Goal: Task Accomplishment & Management: Manage account settings

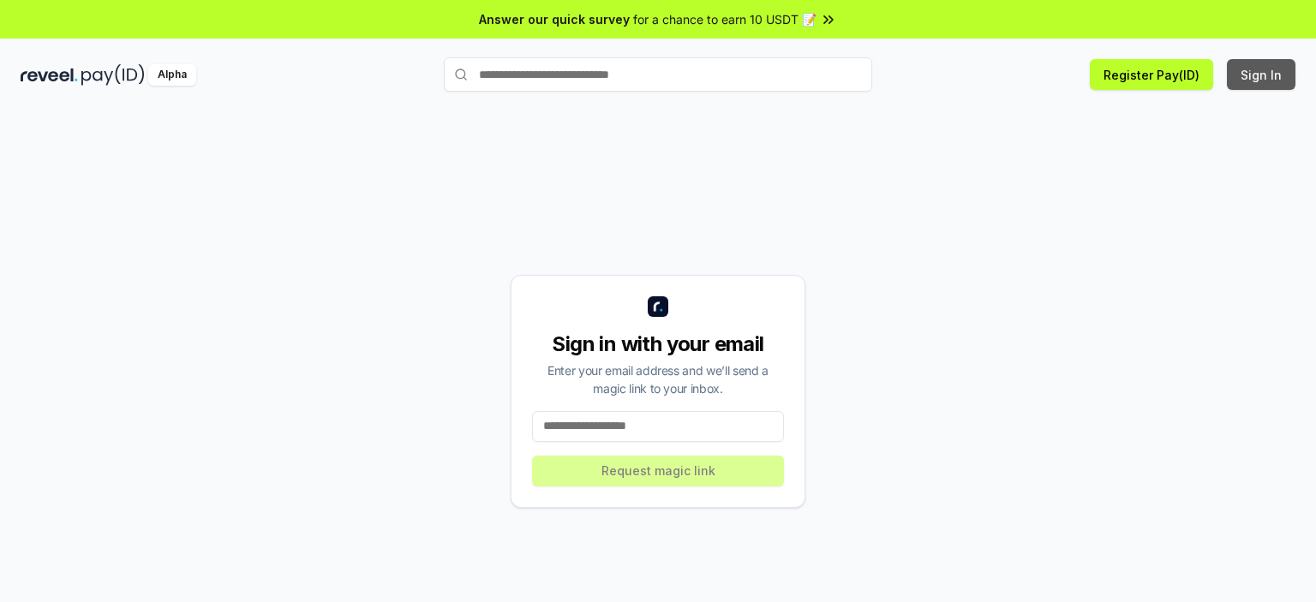
click at [1272, 80] on button "Sign In" at bounding box center [1261, 74] width 69 height 31
click at [555, 418] on input at bounding box center [658, 426] width 252 height 31
type input "**********"
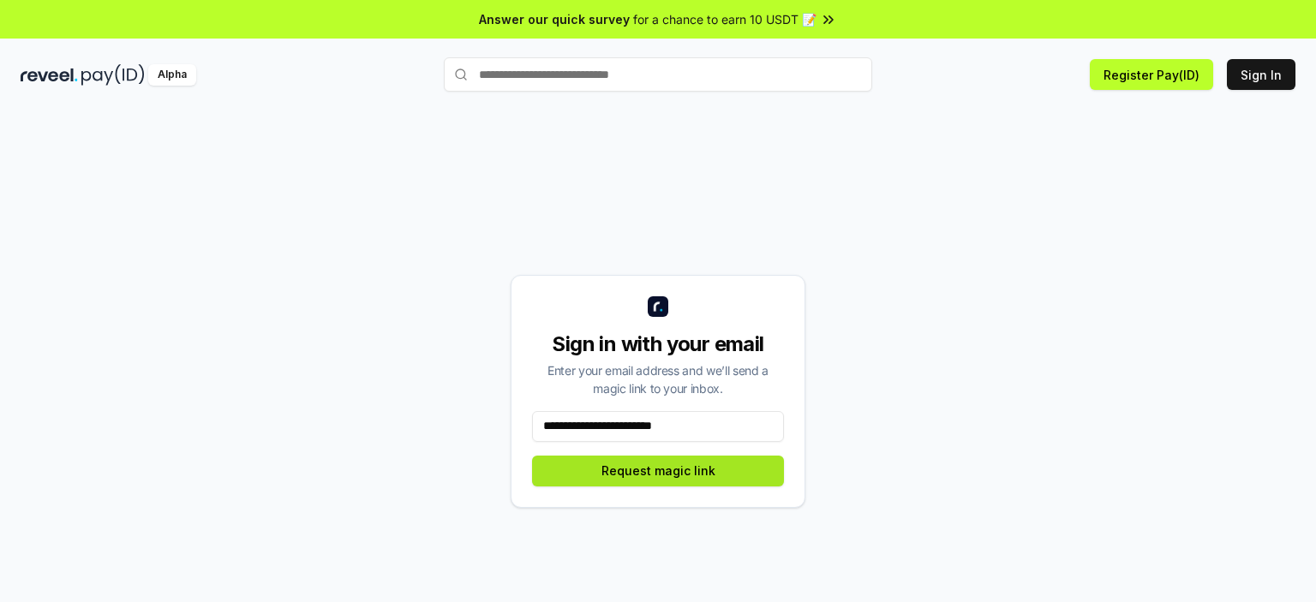
click at [620, 478] on button "Request magic link" at bounding box center [658, 471] width 252 height 31
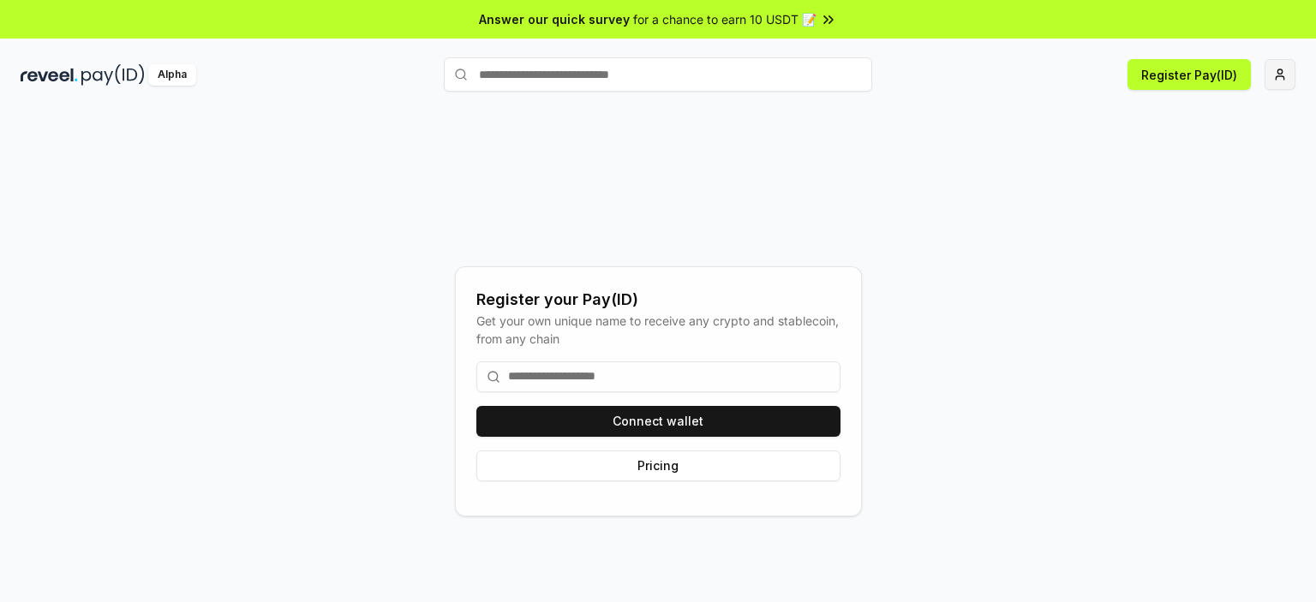
click at [1281, 69] on html "Answer our quick survey for a chance to earn 10 USDT 📝 Alpha Register Pay(ID) R…" at bounding box center [658, 301] width 1316 height 602
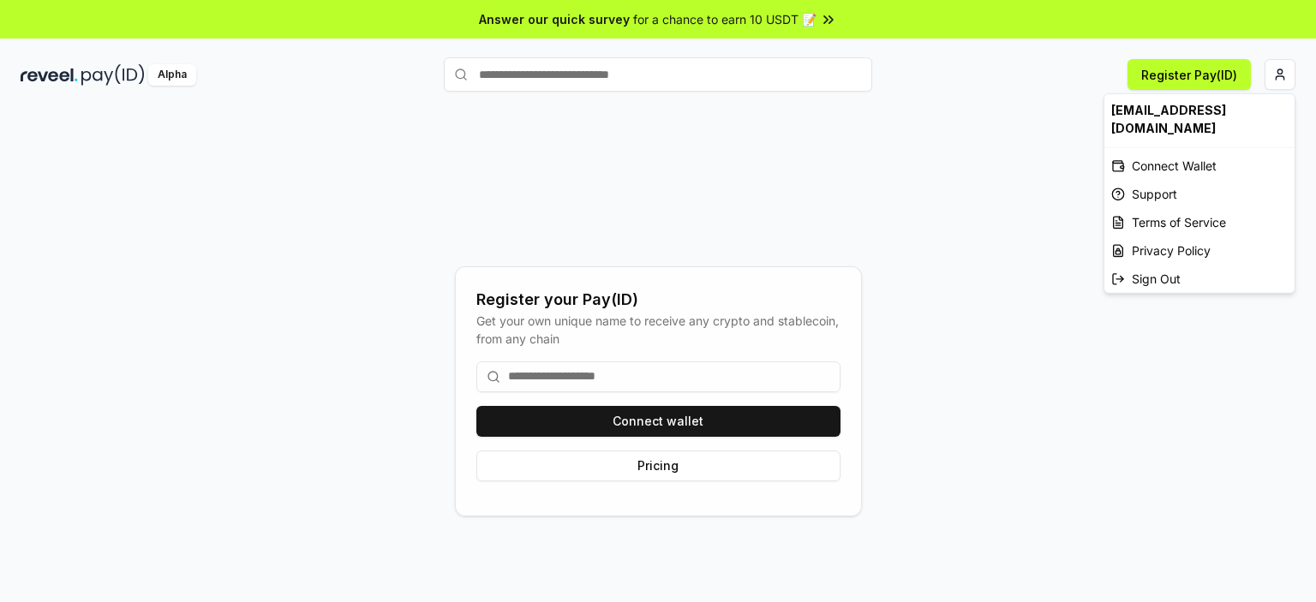
click at [579, 421] on html "Answer our quick survey for a chance to earn 10 USDT 📝 Alpha Register Pay(ID) R…" at bounding box center [658, 301] width 1316 height 602
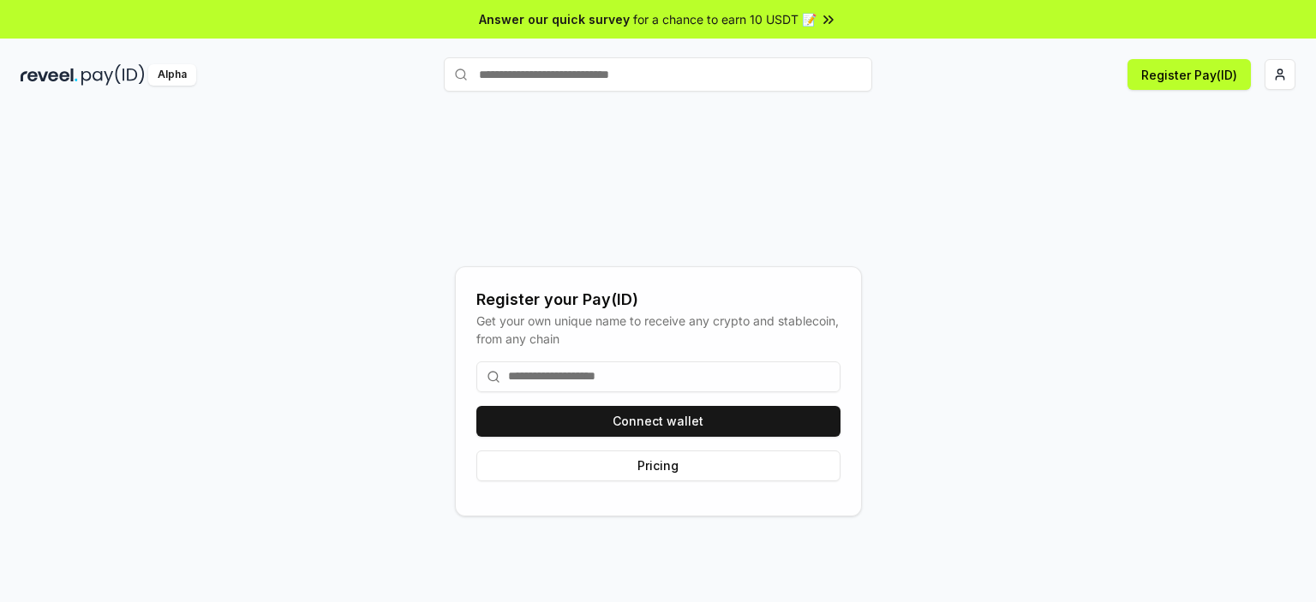
click at [579, 421] on button "Connect wallet" at bounding box center [658, 421] width 364 height 31
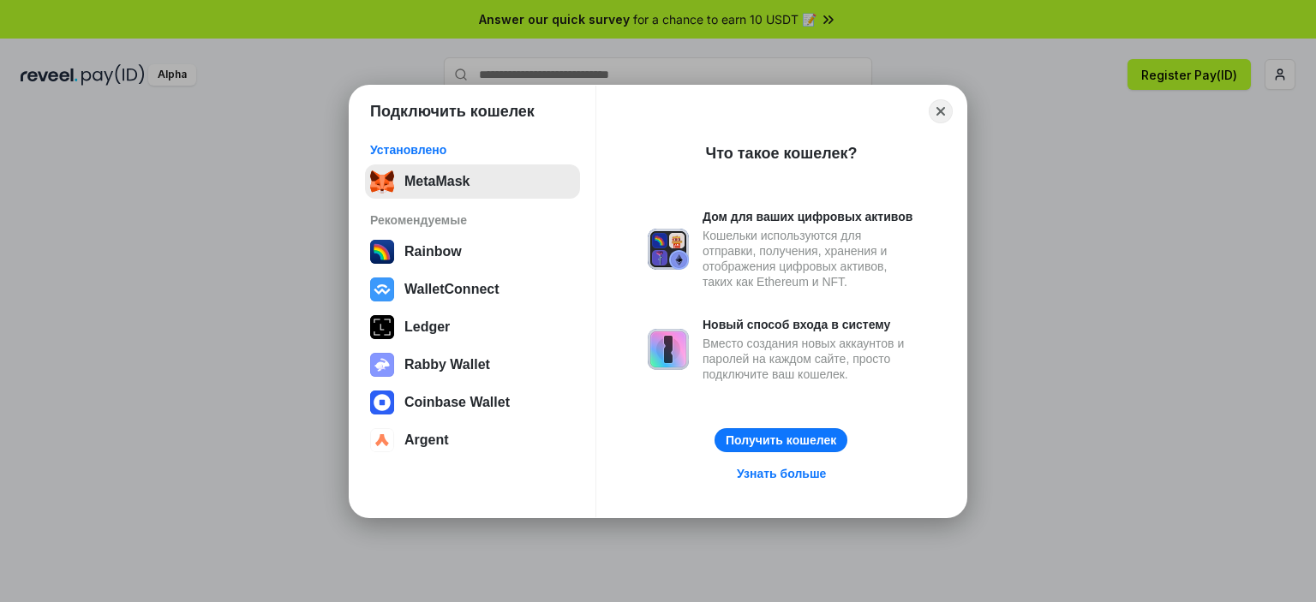
click at [496, 183] on button "MetaMask" at bounding box center [472, 182] width 215 height 34
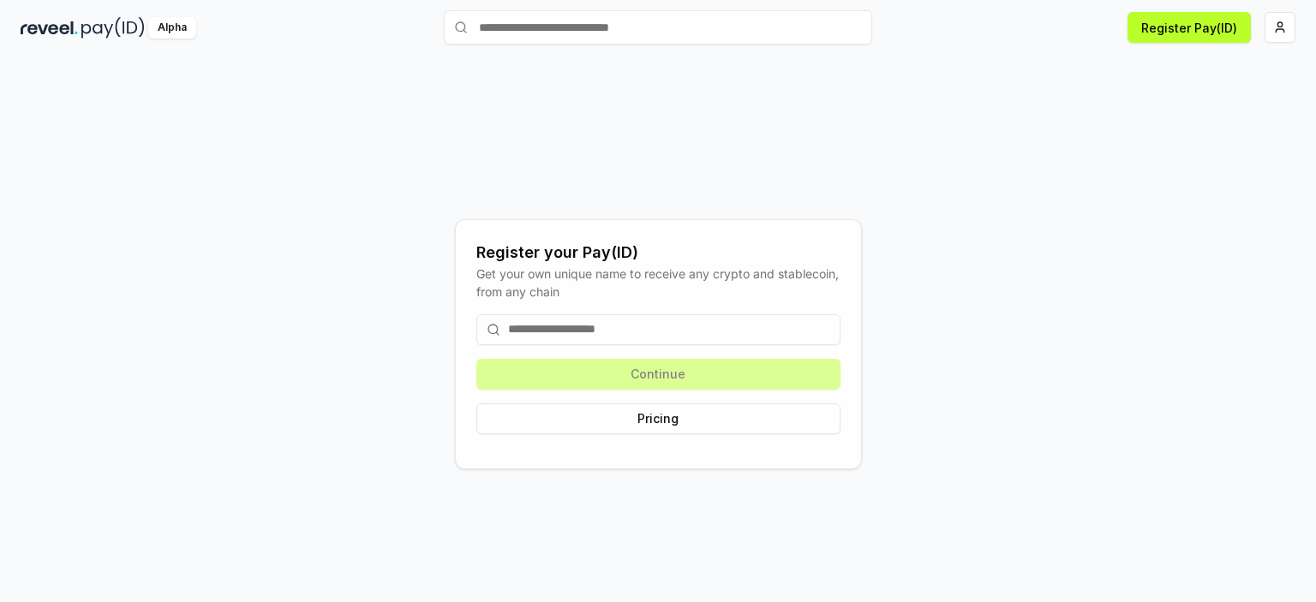
scroll to position [48, 0]
click at [796, 373] on div "Continue Pricing" at bounding box center [658, 373] width 364 height 147
click at [708, 415] on button "Pricing" at bounding box center [658, 418] width 364 height 31
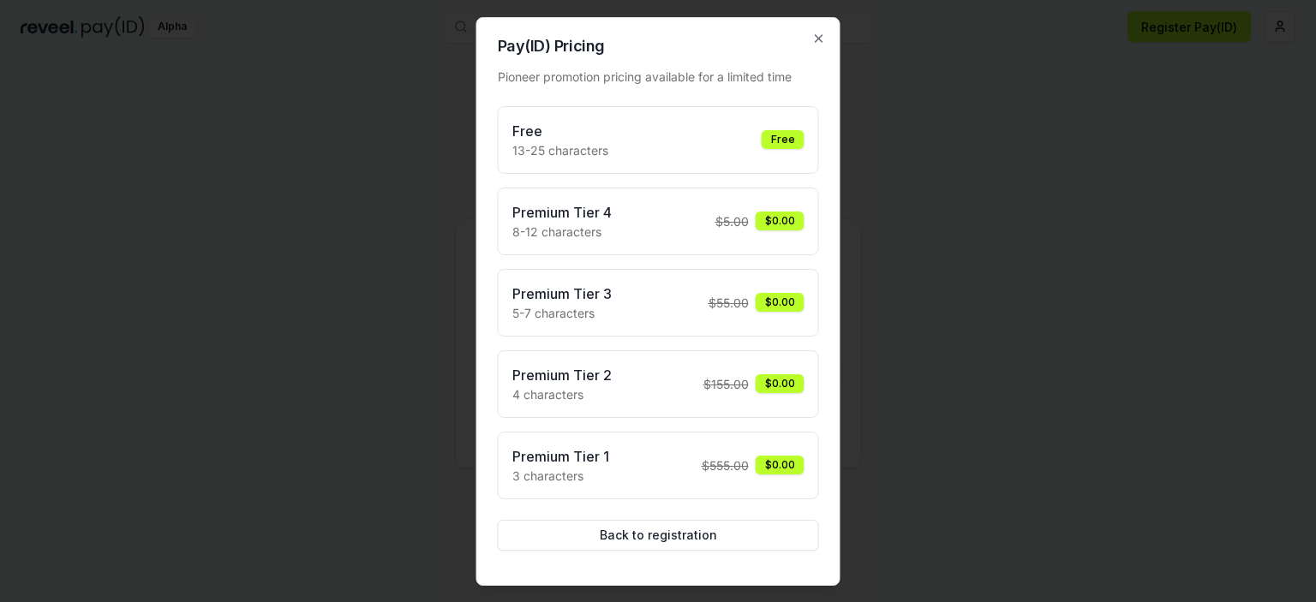
click at [690, 141] on div "Free 13-25 characters Free" at bounding box center [658, 140] width 292 height 39
click at [814, 44] on icon "button" at bounding box center [819, 39] width 14 height 14
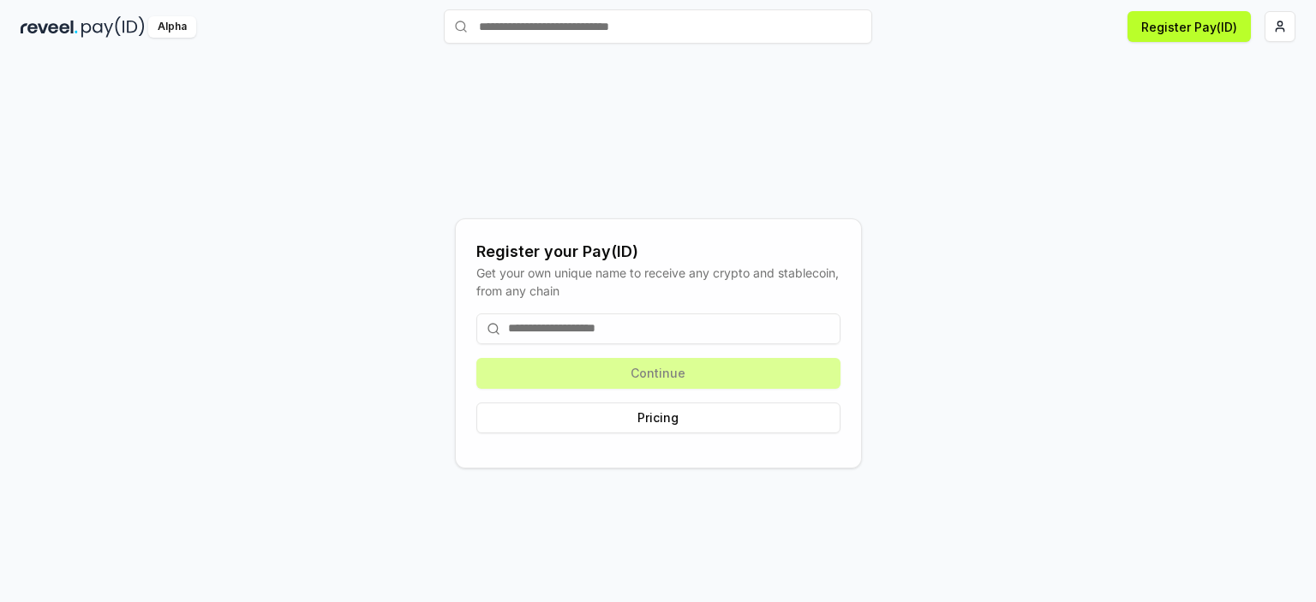
click at [545, 321] on input at bounding box center [658, 329] width 364 height 31
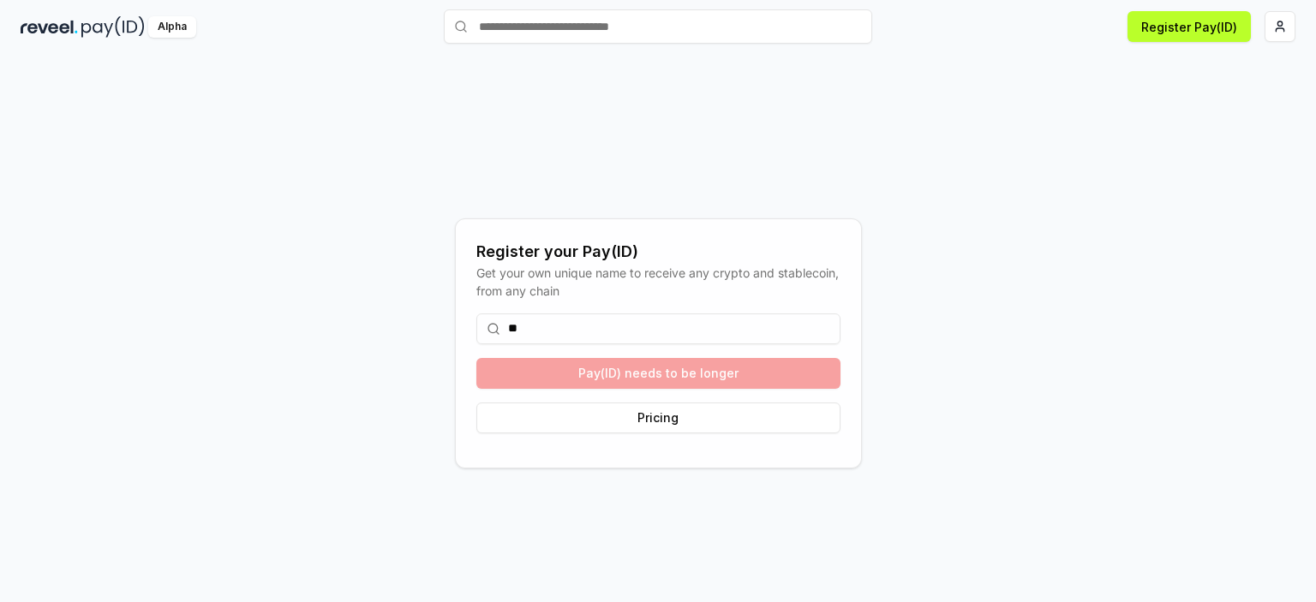
type input "*"
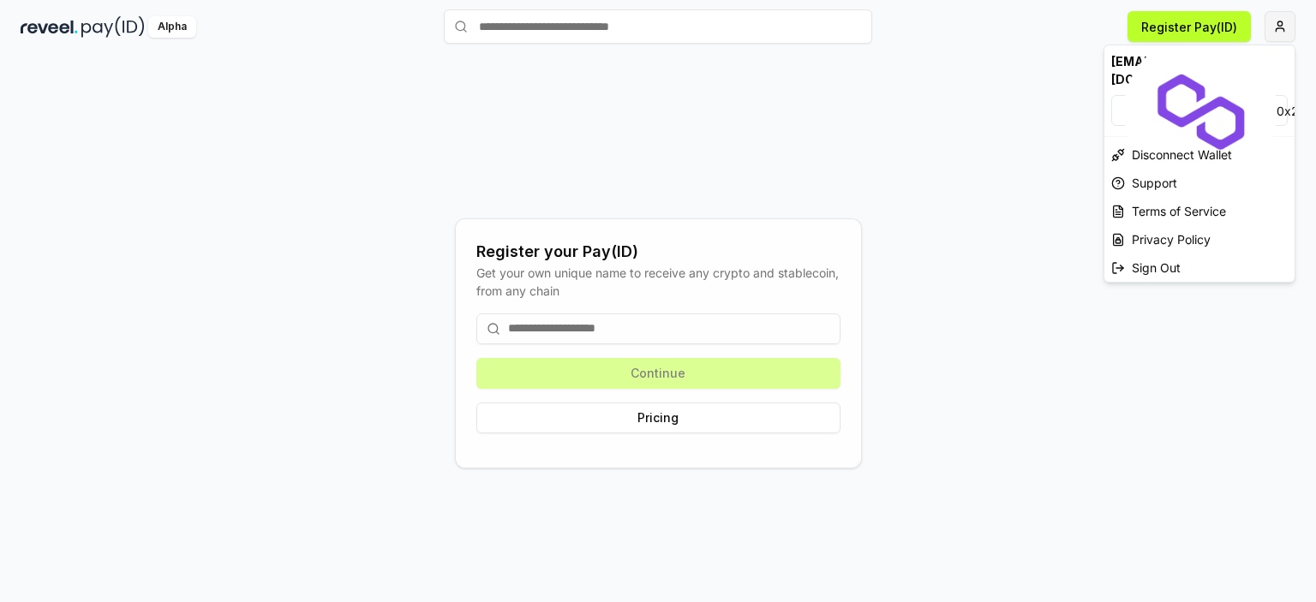
click at [1281, 30] on html "Answer our quick survey for a chance to earn 10 USDT 📝 Alpha Register Pay(ID) R…" at bounding box center [658, 301] width 1316 height 602
click at [538, 327] on html "Answer our quick survey for a chance to earn 10 USDT 📝 Alpha Register Pay(ID) R…" at bounding box center [658, 301] width 1316 height 602
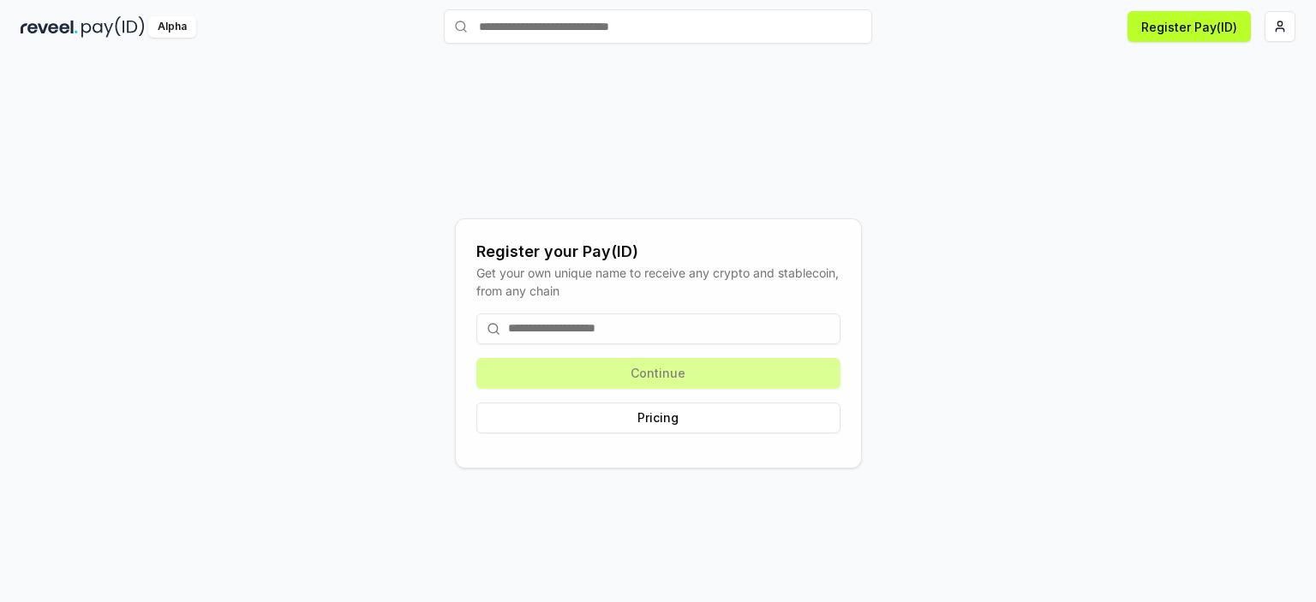
click at [538, 327] on input at bounding box center [658, 329] width 364 height 31
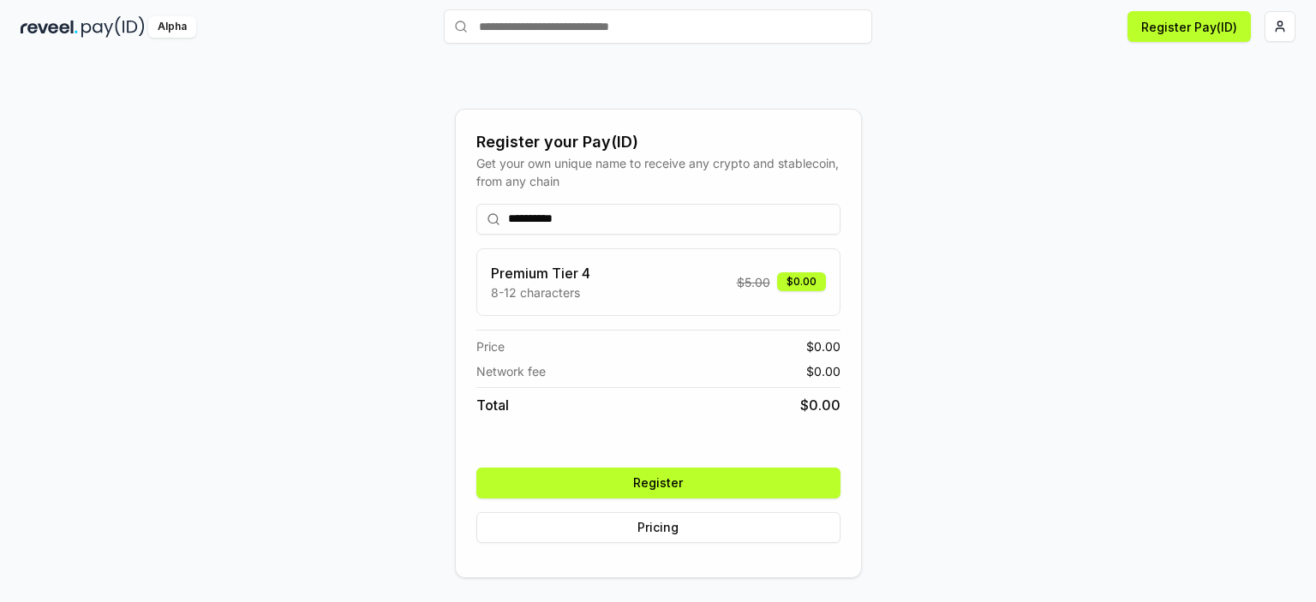
type input "**********"
click at [590, 476] on button "Register" at bounding box center [658, 483] width 364 height 31
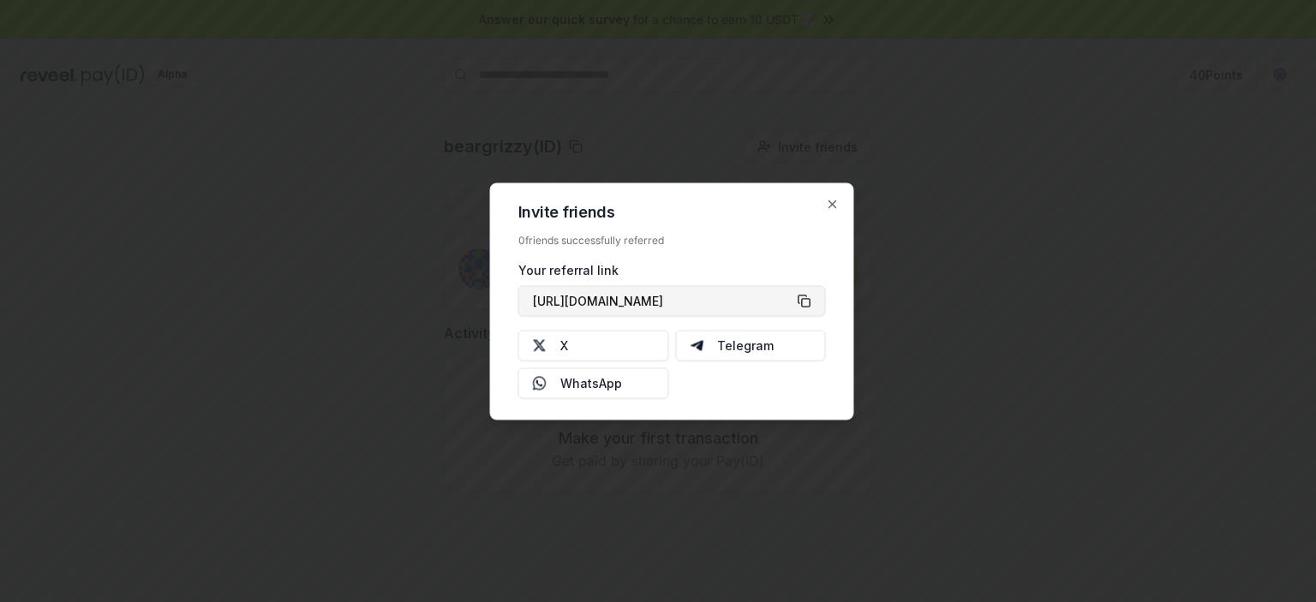
click at [806, 302] on button "[URL][DOMAIN_NAME]" at bounding box center [672, 300] width 308 height 31
click at [540, 345] on img at bounding box center [540, 346] width 14 height 14
click at [834, 199] on icon "button" at bounding box center [833, 204] width 14 height 14
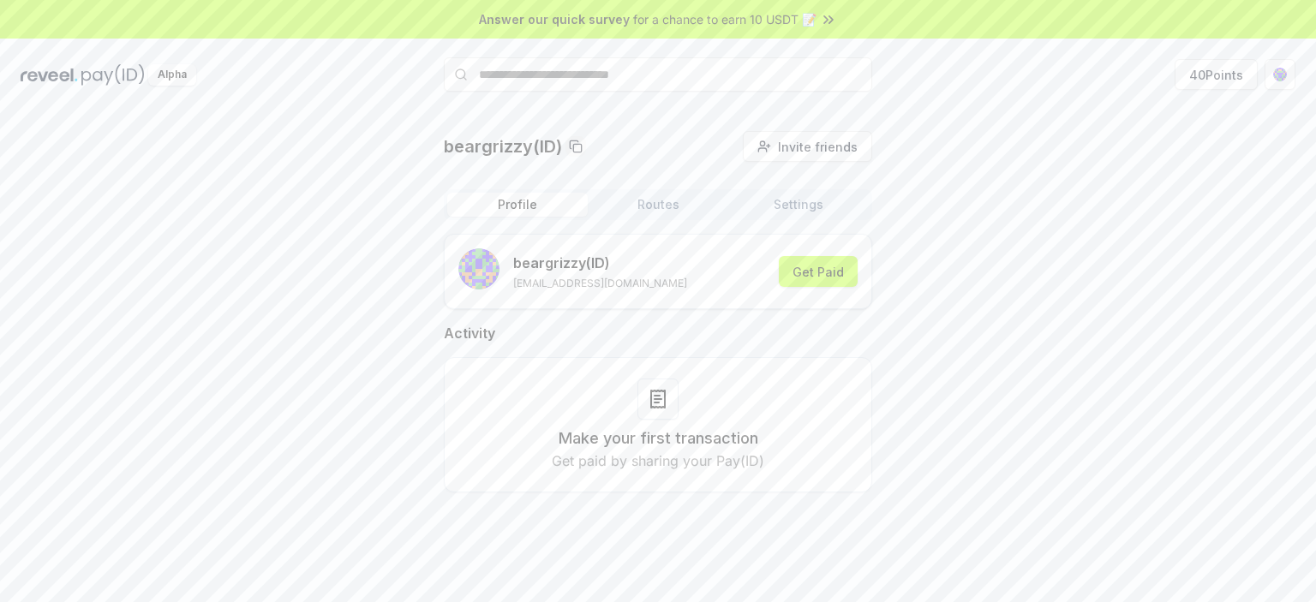
click at [475, 276] on rect "submit" at bounding box center [473, 277] width 3 height 3
click at [1230, 80] on button "40 Points" at bounding box center [1216, 74] width 83 height 31
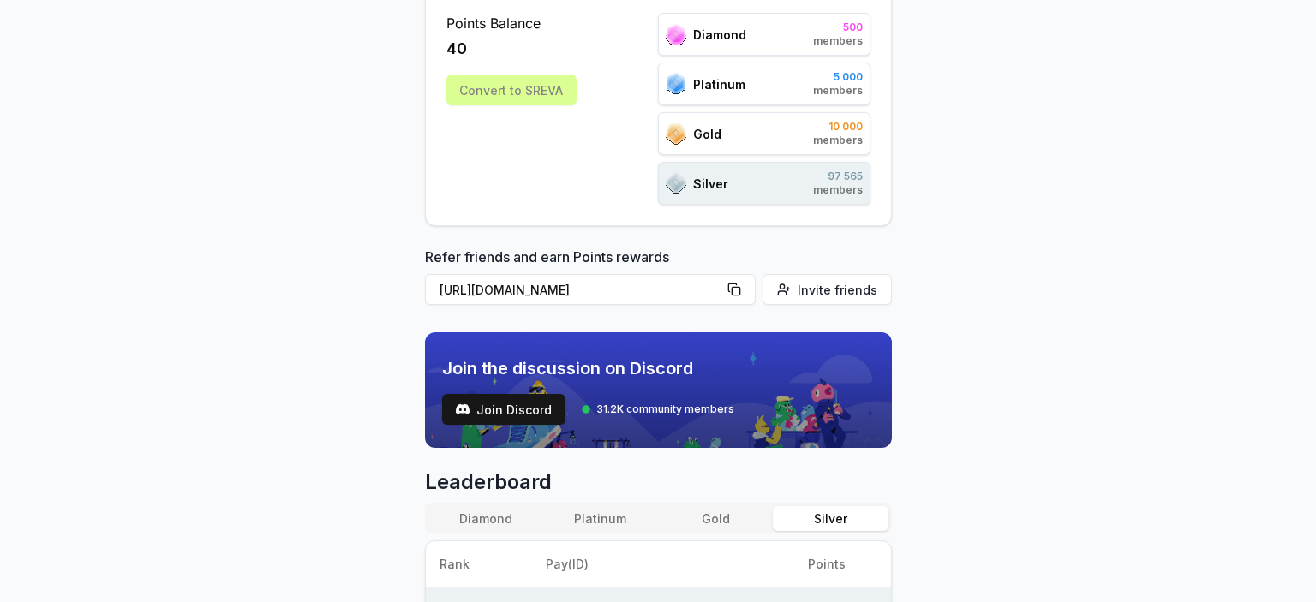
scroll to position [273, 0]
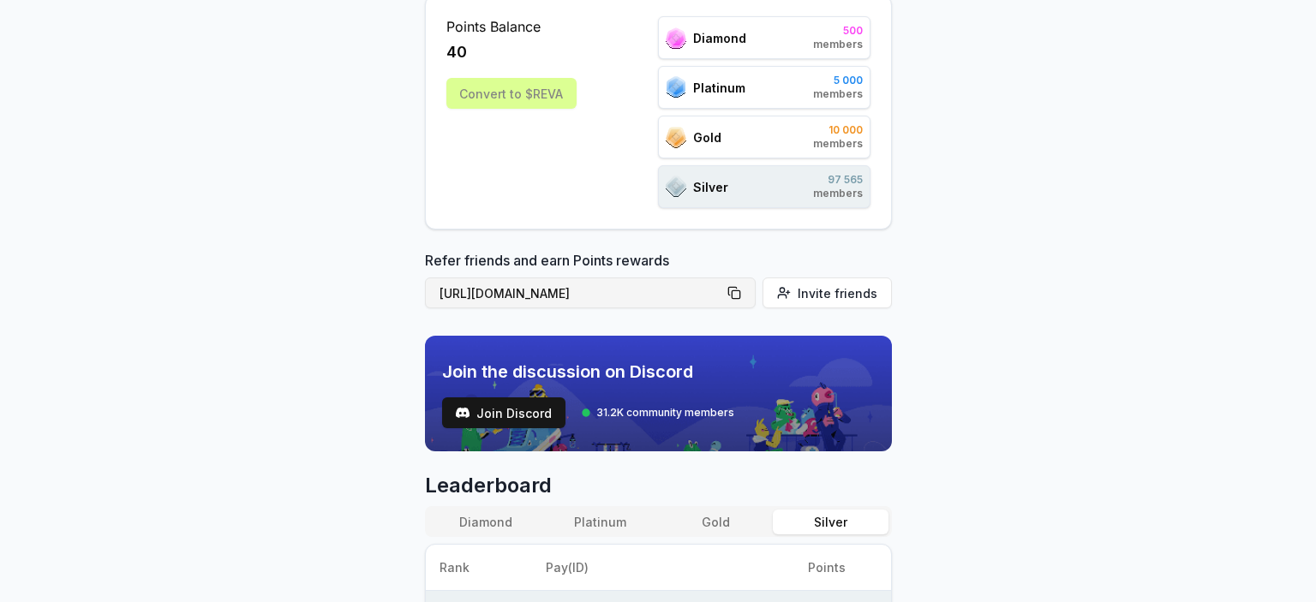
click at [744, 291] on button "https://reveel.id/refer/beargrizzy" at bounding box center [590, 293] width 331 height 31
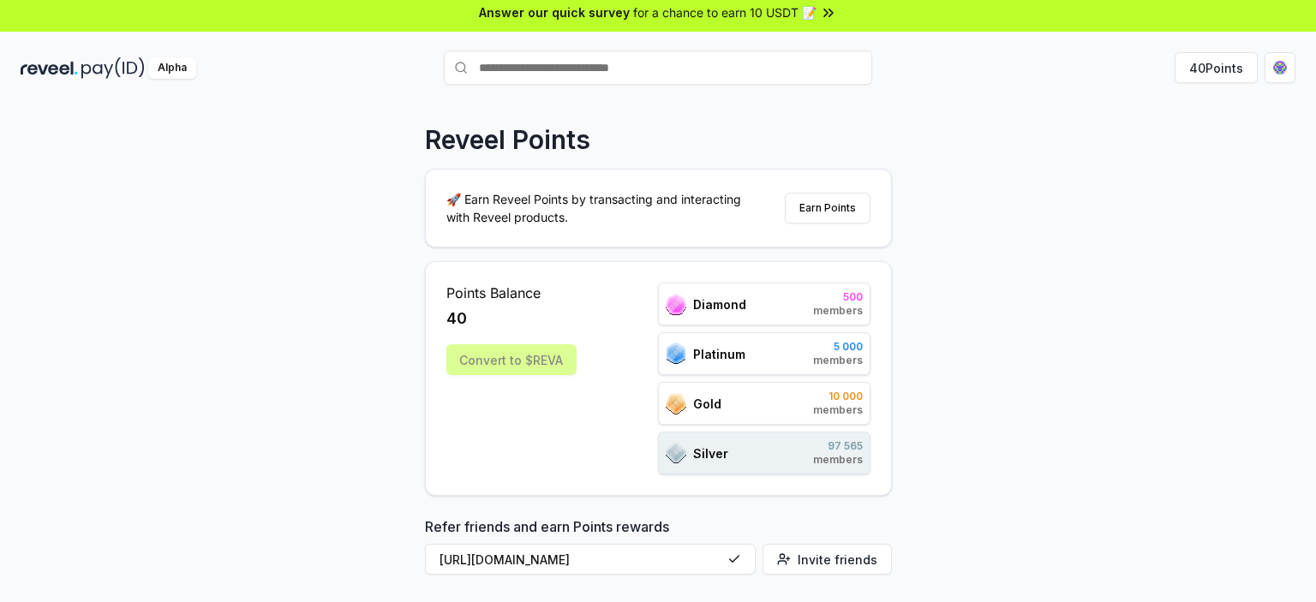
scroll to position [0, 0]
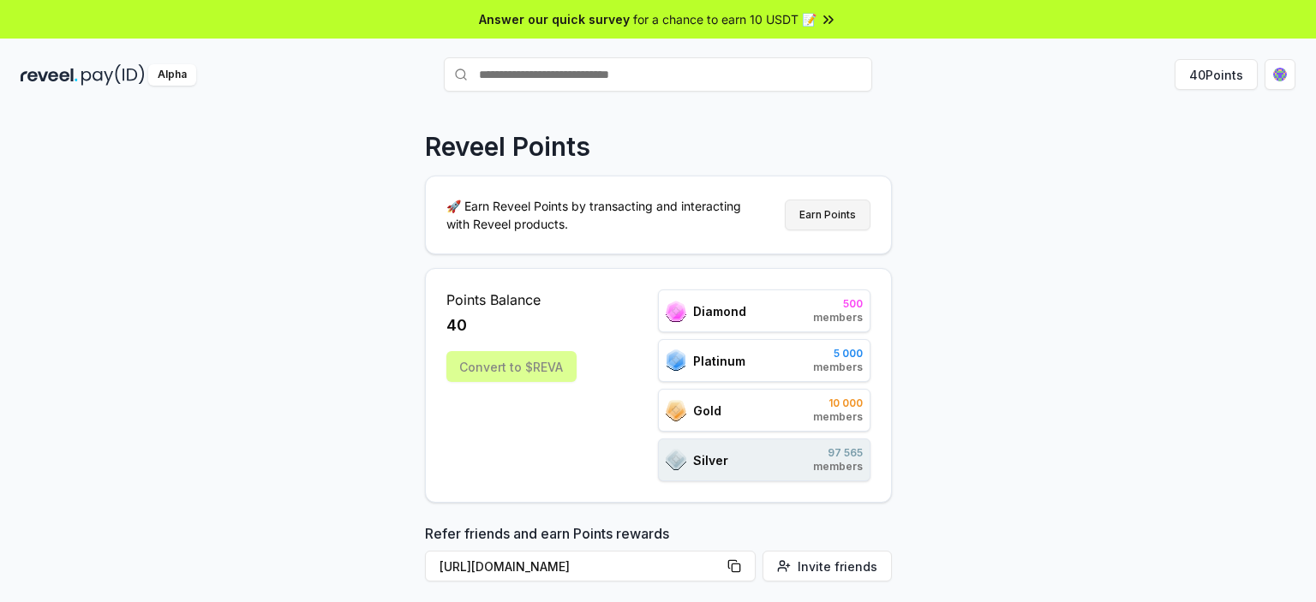
click at [832, 219] on button "Earn Points" at bounding box center [828, 215] width 86 height 31
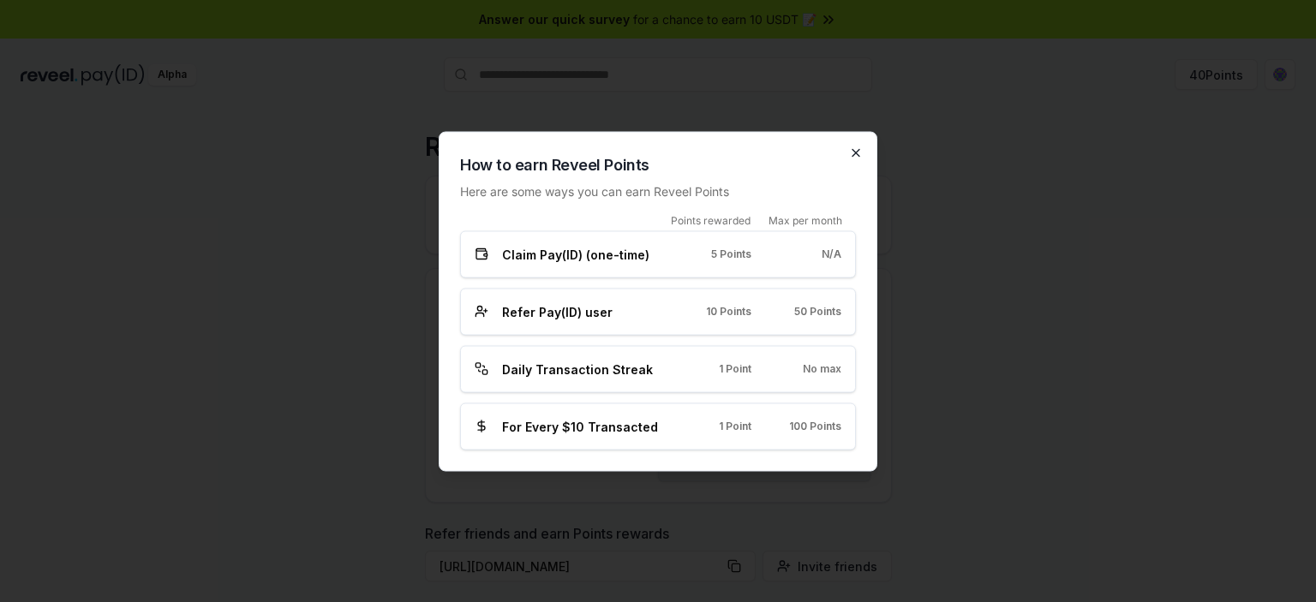
click at [853, 151] on icon "button" at bounding box center [856, 153] width 14 height 14
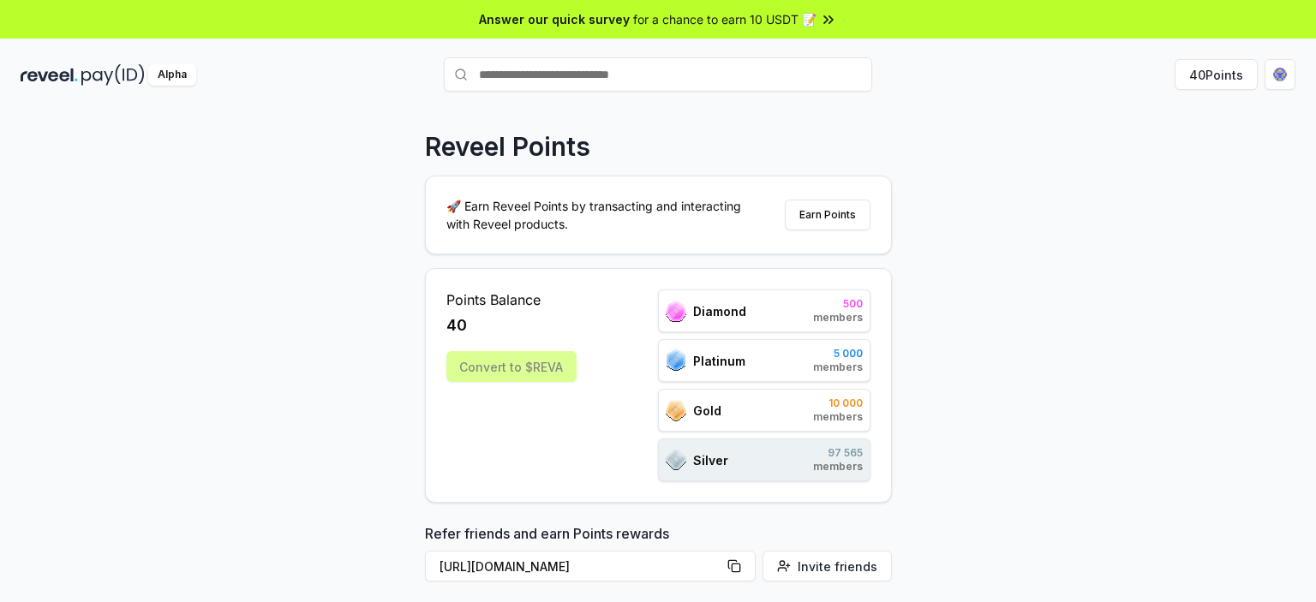
click at [820, 17] on icon at bounding box center [828, 19] width 17 height 17
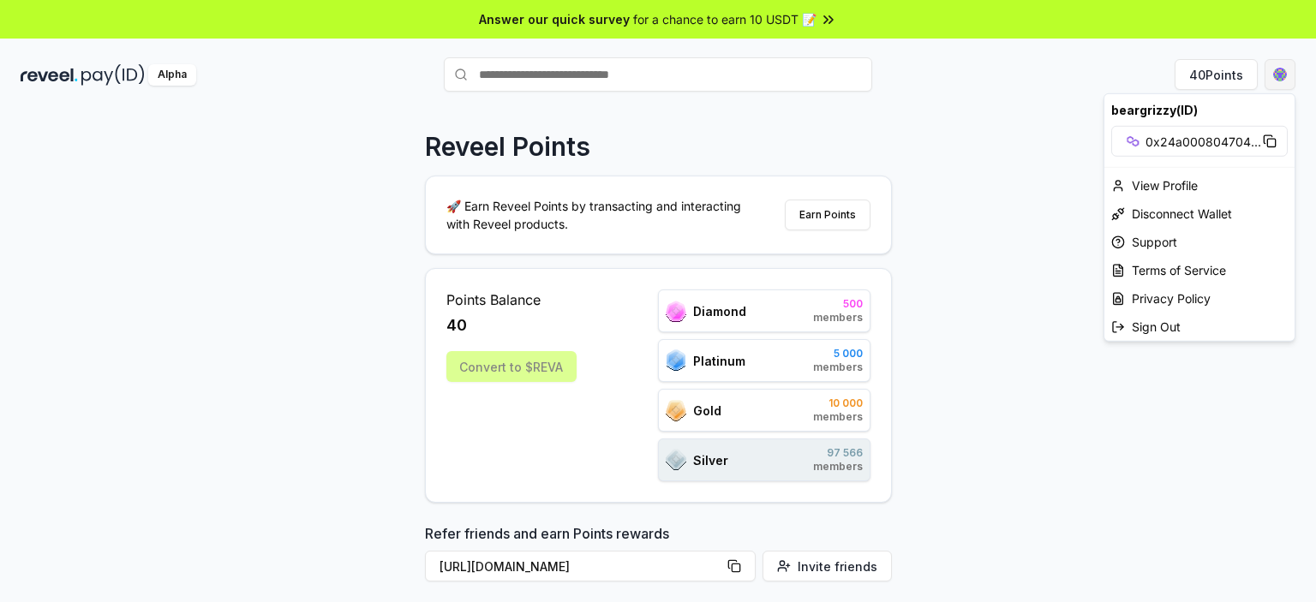
click at [1283, 85] on html "Answer our quick survey for a chance to earn 10 USDT 📝 Alpha 40 Points Reveel P…" at bounding box center [658, 301] width 1316 height 602
click at [1155, 181] on div "View Profile" at bounding box center [1200, 185] width 190 height 28
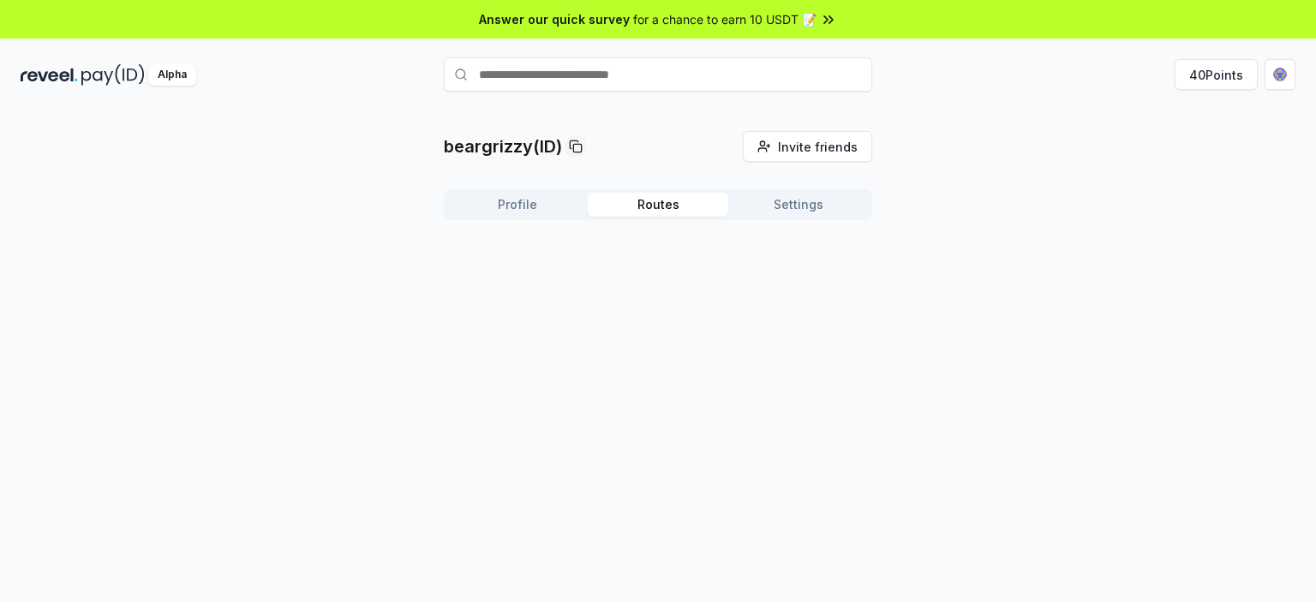
click at [682, 197] on button "Routes" at bounding box center [658, 205] width 141 height 24
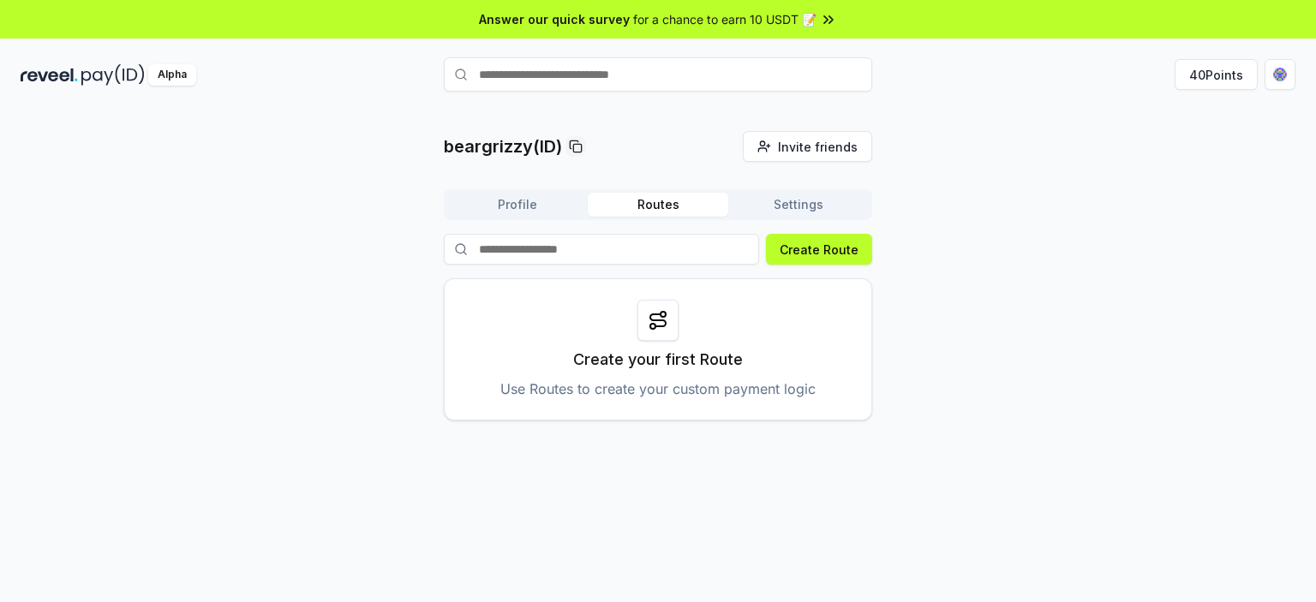
click at [791, 203] on button "Settings" at bounding box center [798, 205] width 141 height 24
click at [651, 204] on button "Routes" at bounding box center [658, 205] width 141 height 24
click at [806, 253] on button "Create Route" at bounding box center [819, 249] width 106 height 31
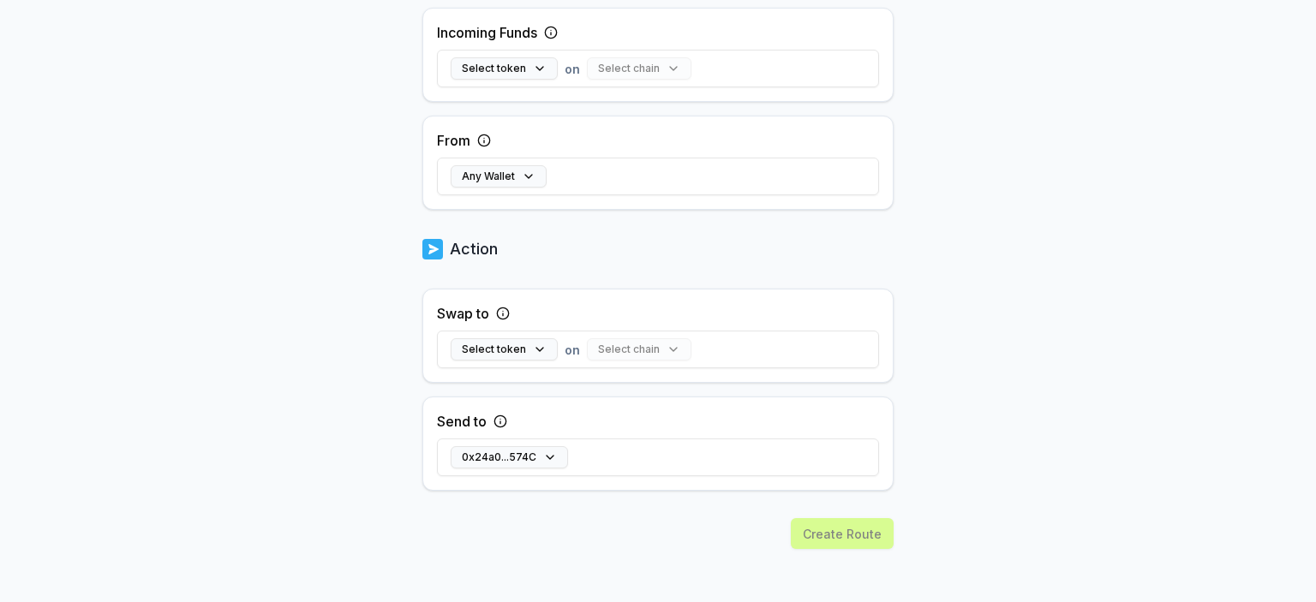
scroll to position [500, 0]
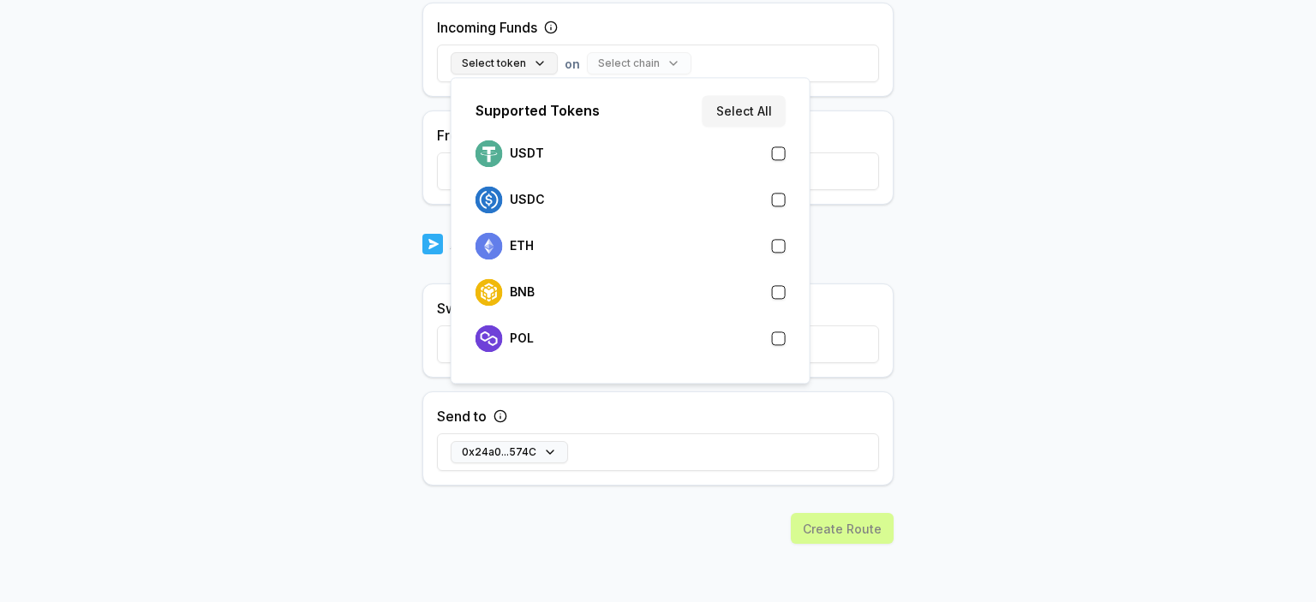
click at [527, 69] on button "Select token" at bounding box center [504, 63] width 107 height 22
click at [777, 340] on button "button" at bounding box center [779, 339] width 14 height 14
click at [1025, 289] on body "Answer our quick survey for a chance to earn 10 USDT 📝 Alpha 40 Points Back Cre…" at bounding box center [658, 301] width 1316 height 602
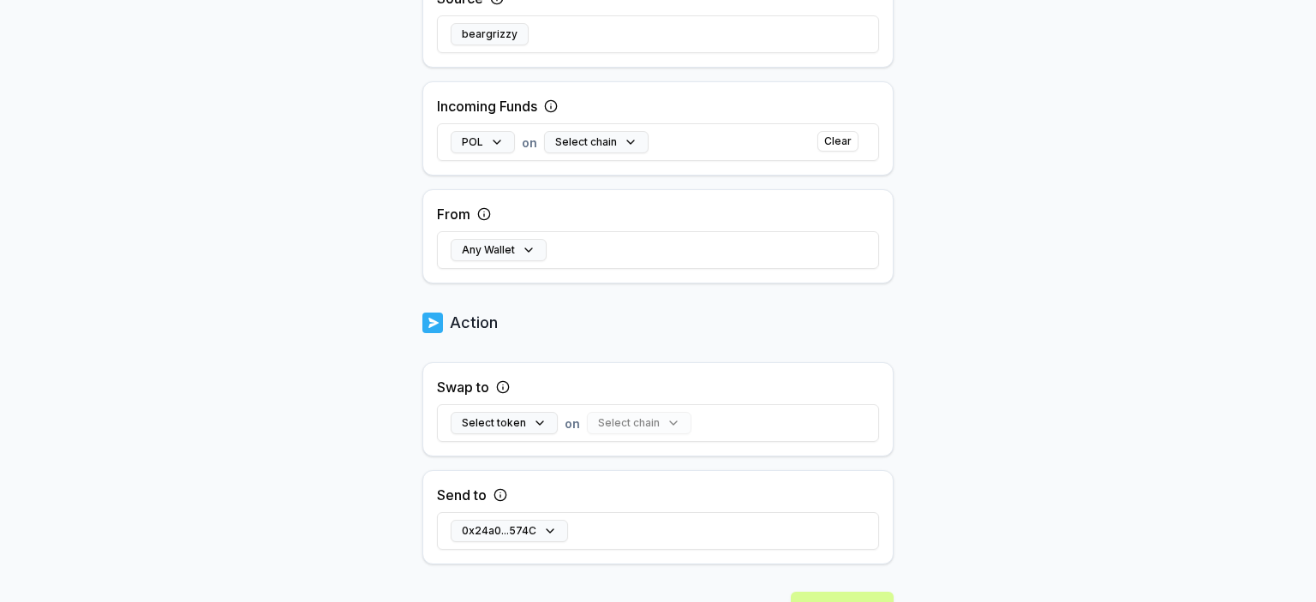
scroll to position [415, 0]
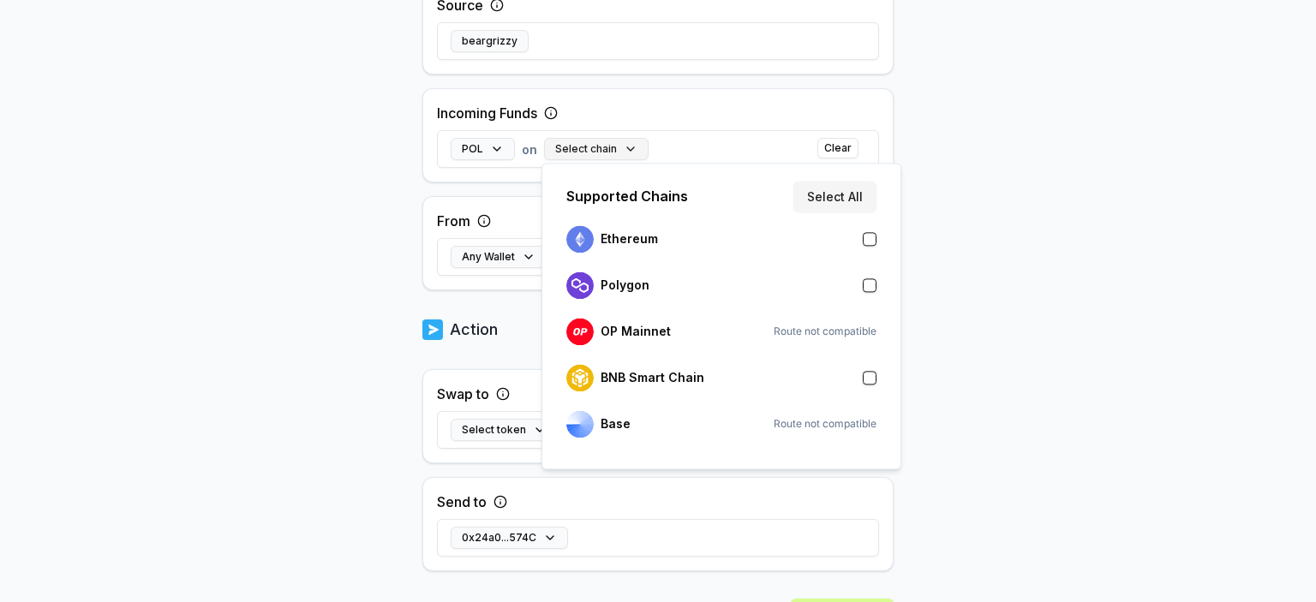
click at [627, 150] on button "Select chain" at bounding box center [596, 149] width 105 height 22
click at [871, 291] on button "button" at bounding box center [870, 286] width 14 height 14
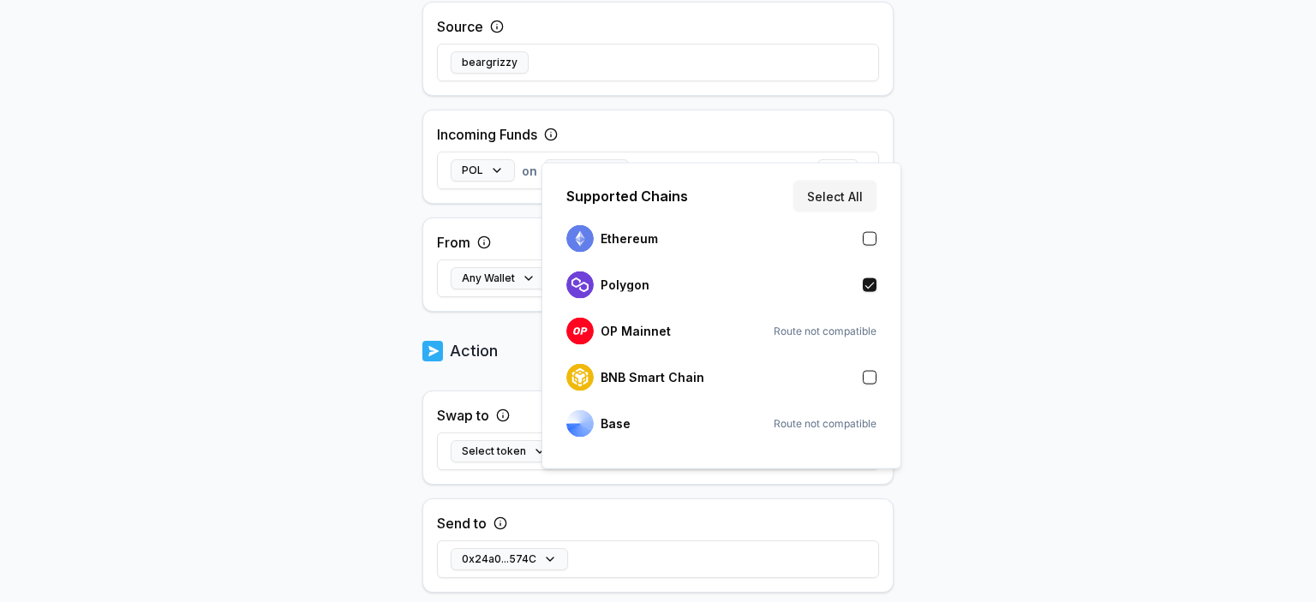
scroll to position [436, 0]
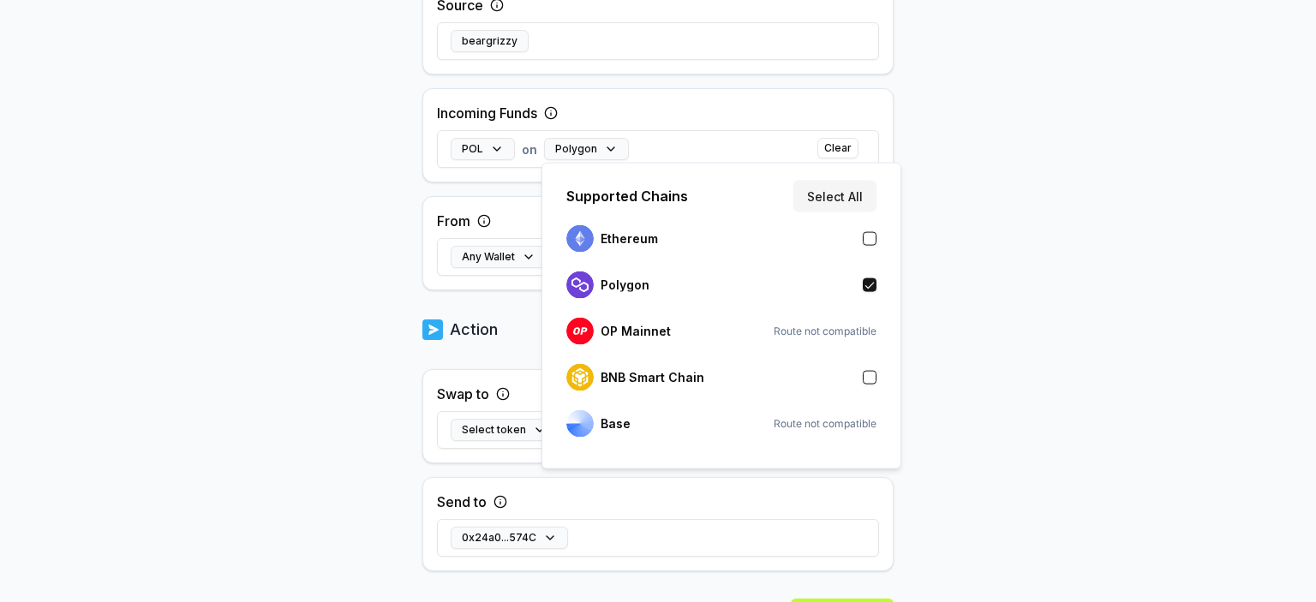
click at [1056, 285] on body "Answer our quick survey for a chance to earn 10 USDT 📝 Alpha 40 Points Back Cre…" at bounding box center [658, 301] width 1316 height 602
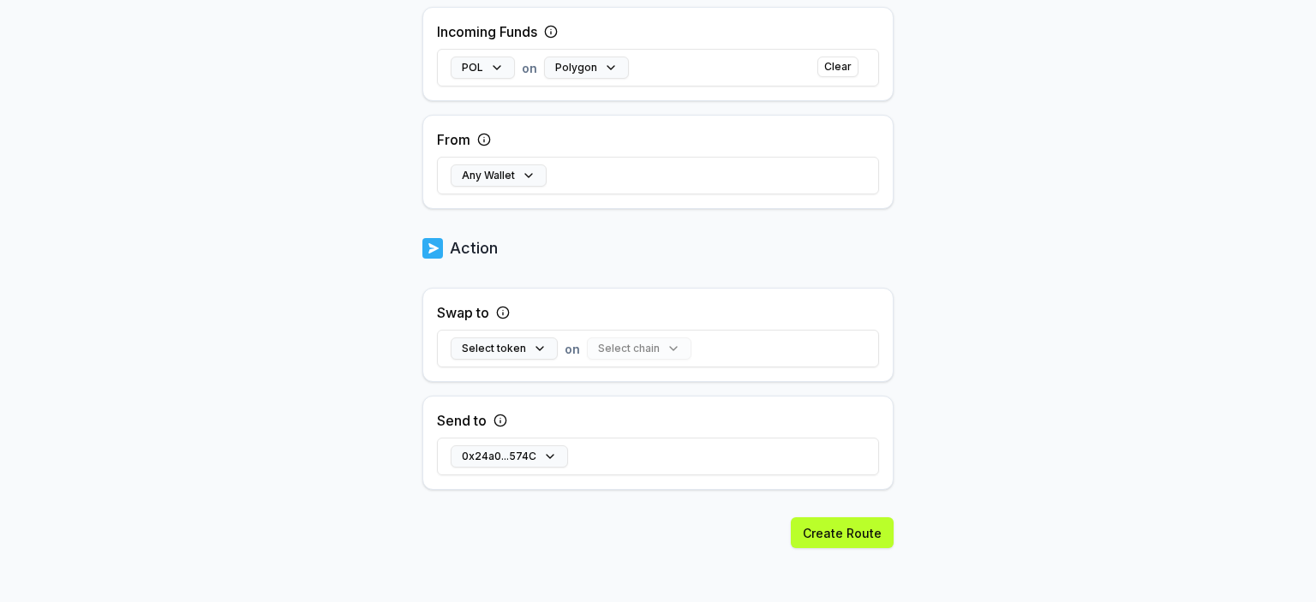
scroll to position [521, 0]
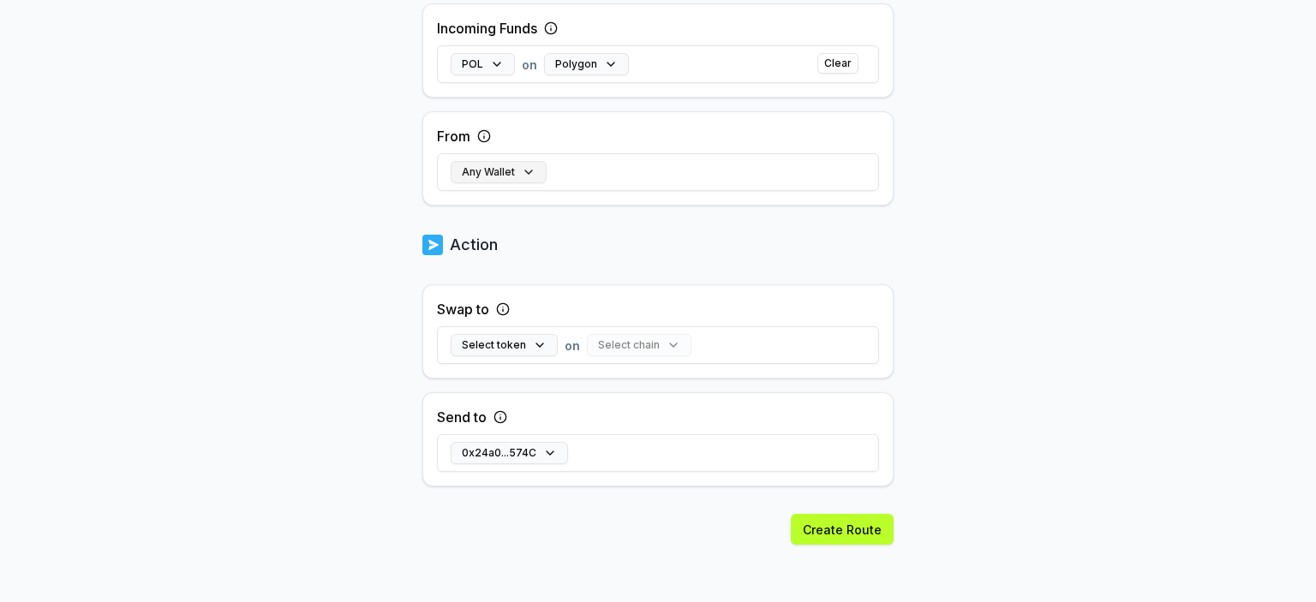
click at [524, 174] on button "Any Wallet" at bounding box center [499, 172] width 96 height 22
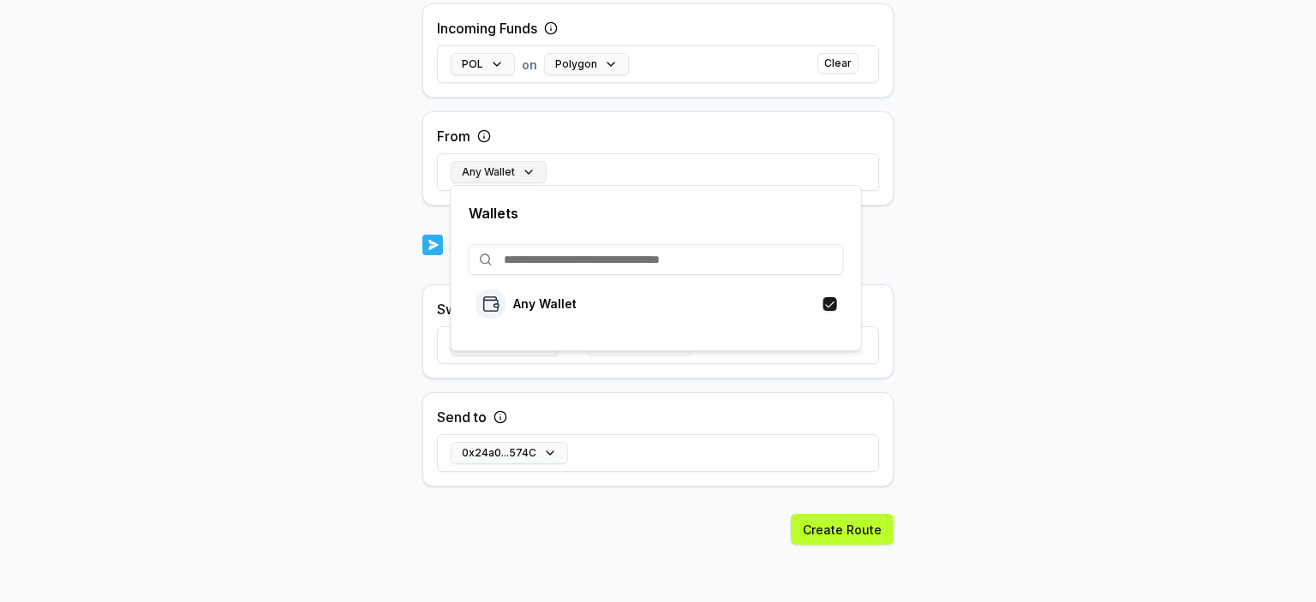
click at [524, 174] on button "Any Wallet" at bounding box center [499, 172] width 96 height 22
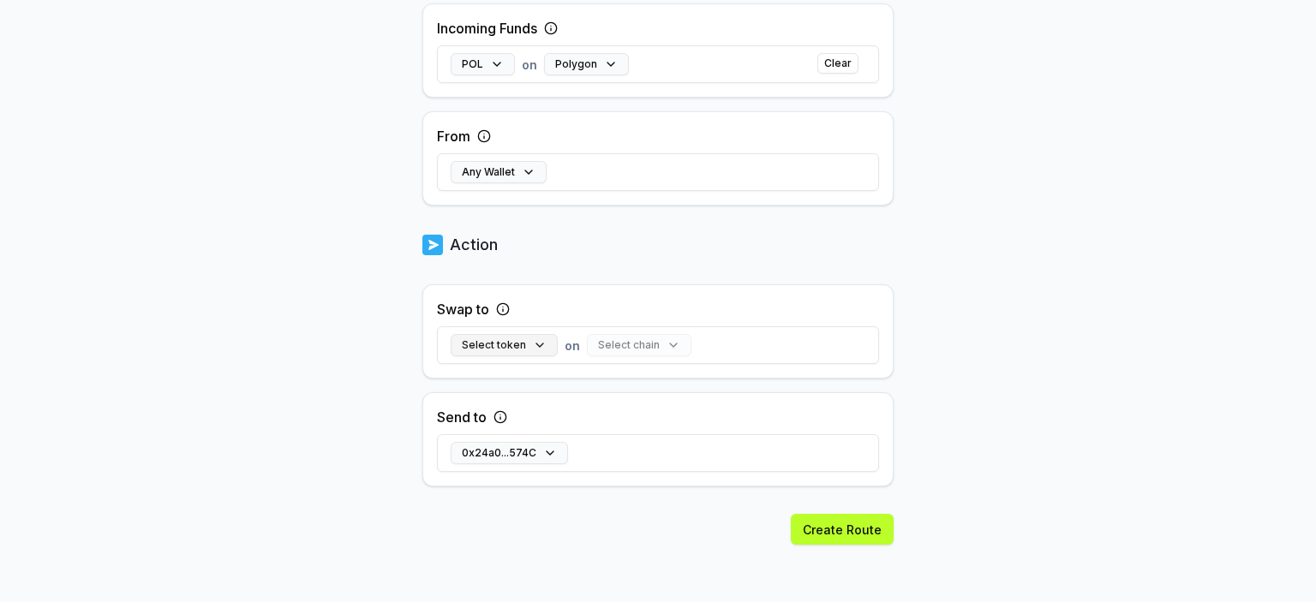
click at [525, 348] on button "Select token" at bounding box center [504, 345] width 107 height 22
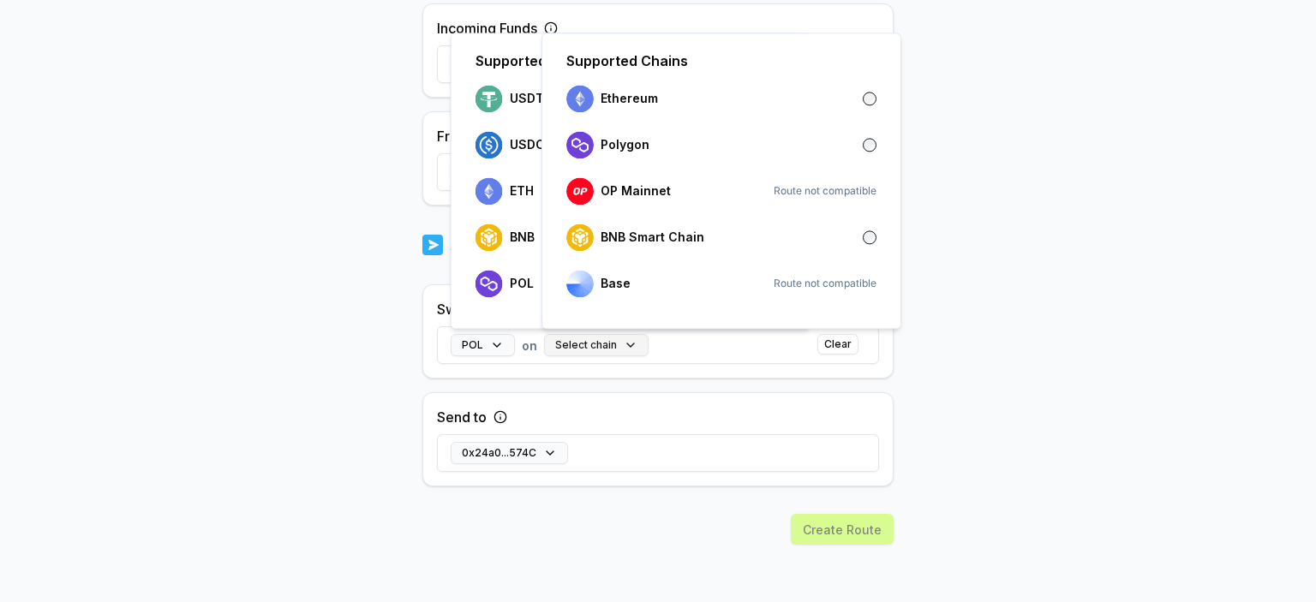
click at [608, 349] on button "Select chain" at bounding box center [596, 345] width 105 height 22
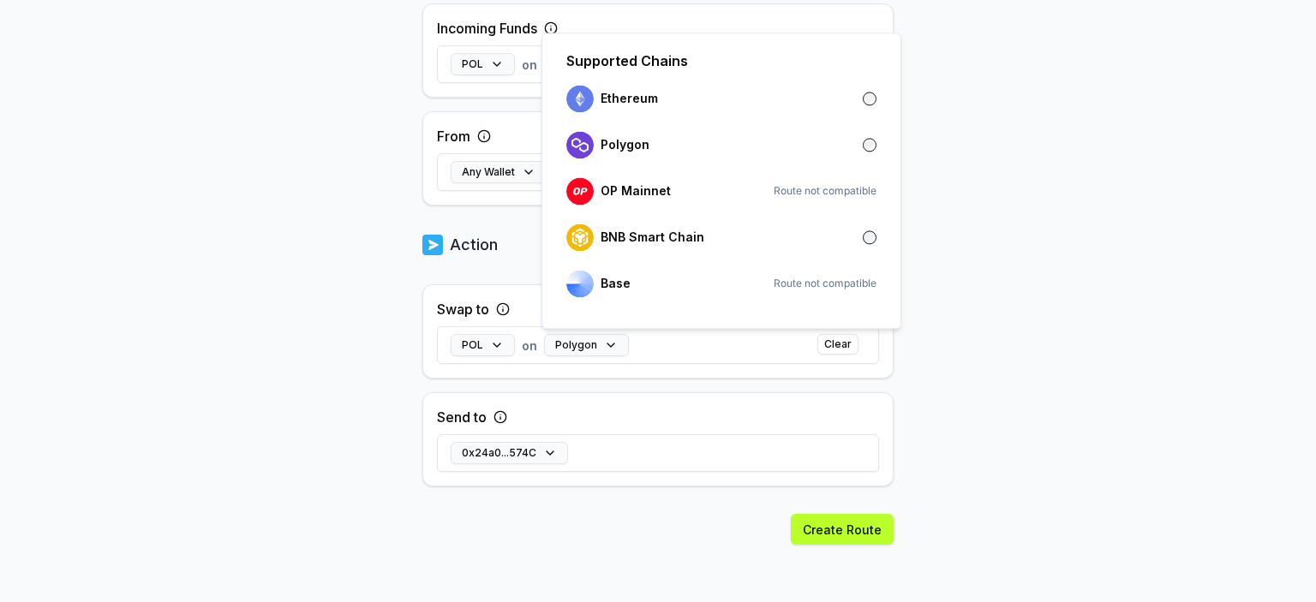
click at [1073, 213] on body "Answer our quick survey for a chance to earn 10 USDT 📝 Alpha 40 Points Back Cre…" at bounding box center [658, 301] width 1316 height 602
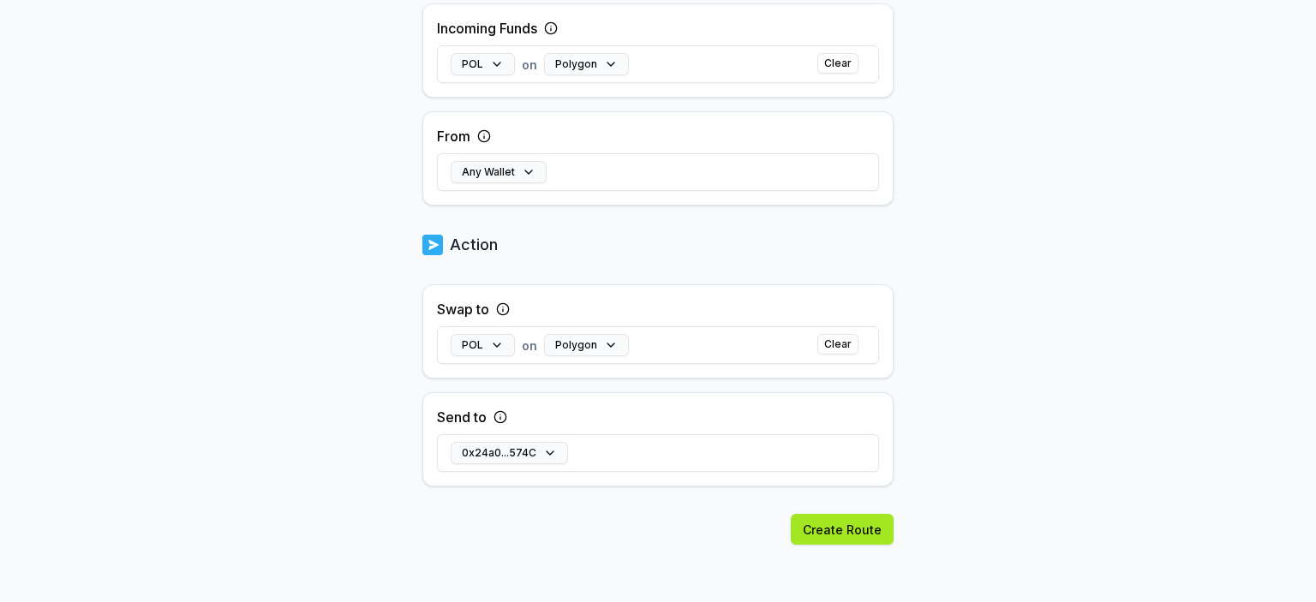
click at [806, 531] on button "Create Route" at bounding box center [842, 529] width 103 height 31
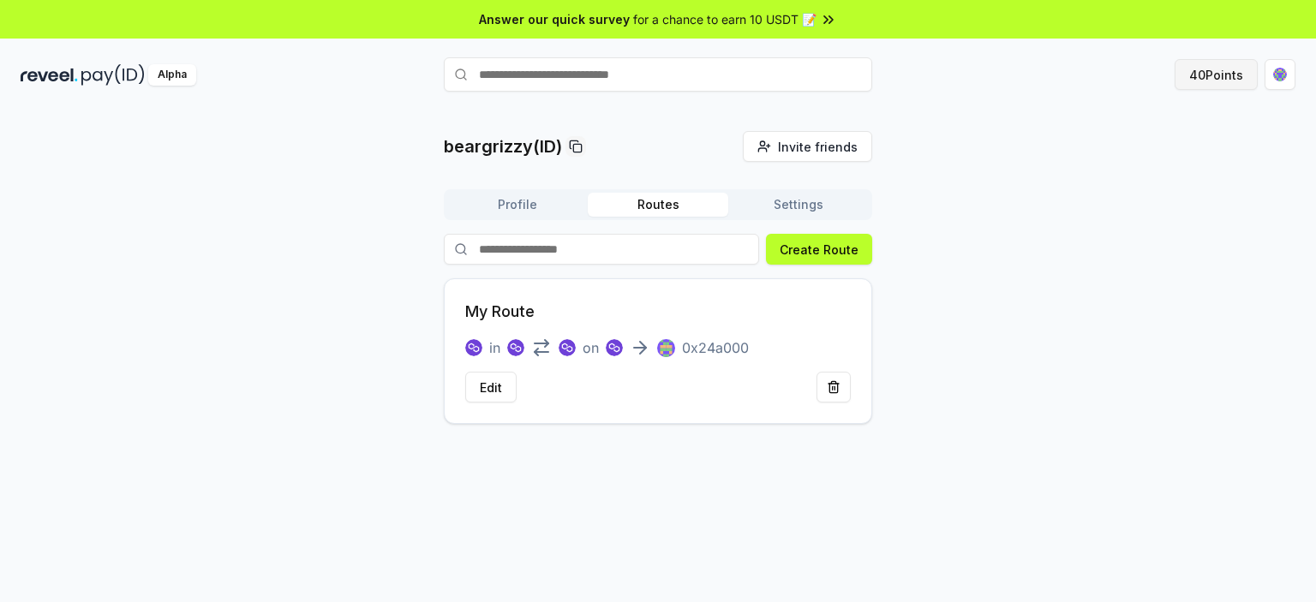
click at [1229, 71] on button "40 Points" at bounding box center [1216, 74] width 83 height 31
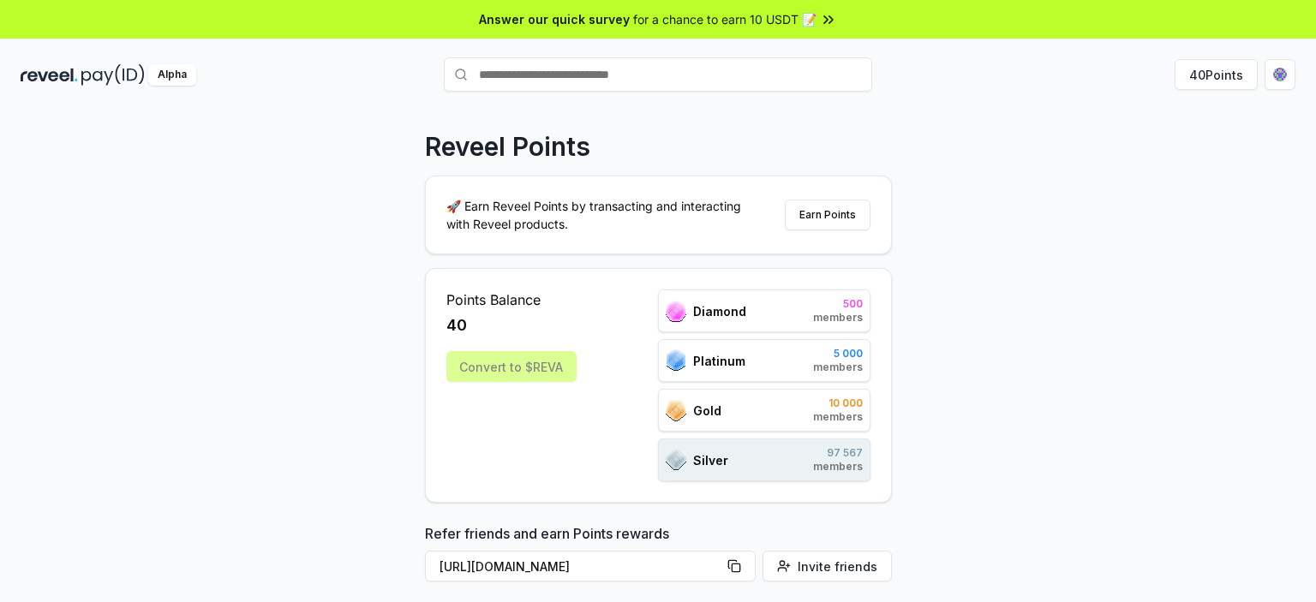
click at [520, 369] on div "Convert to $REVA" at bounding box center [511, 366] width 130 height 31
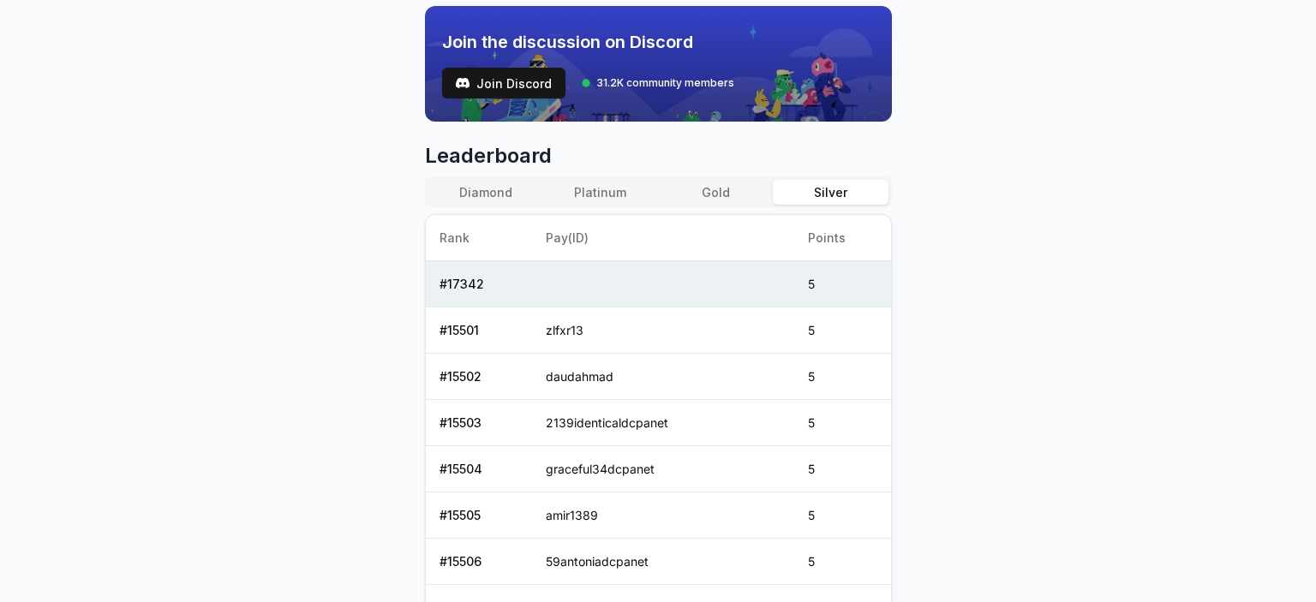
scroll to position [600, 0]
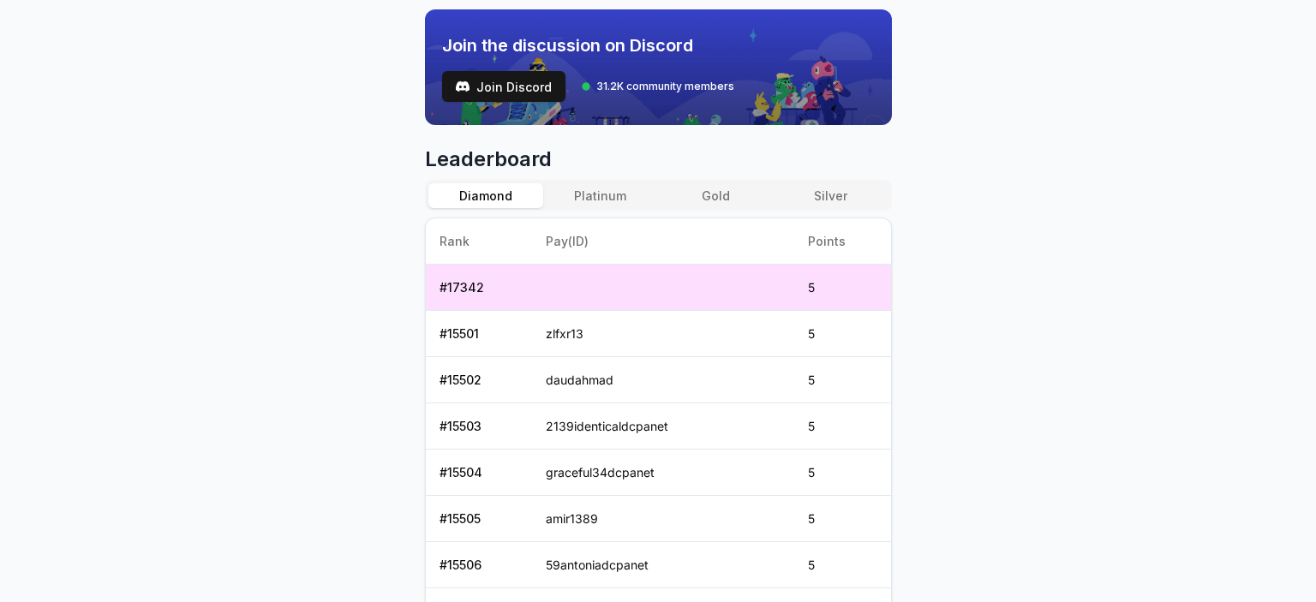
click at [491, 187] on button "Diamond" at bounding box center [486, 195] width 115 height 25
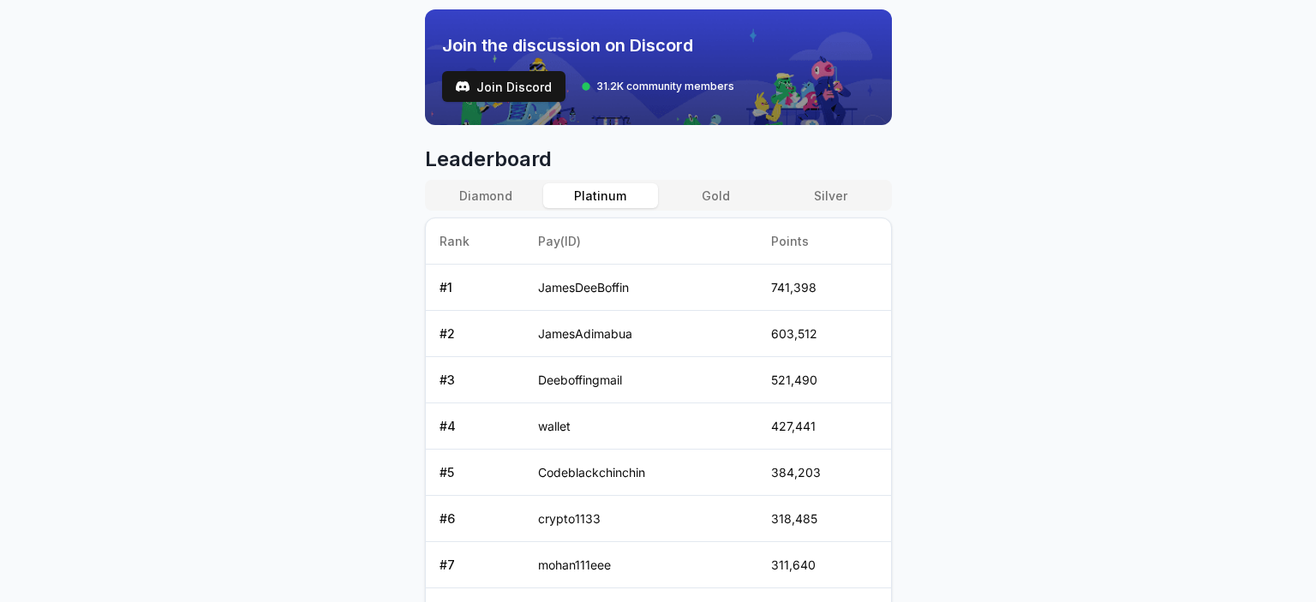
click at [633, 195] on button "Platinum" at bounding box center [600, 195] width 115 height 25
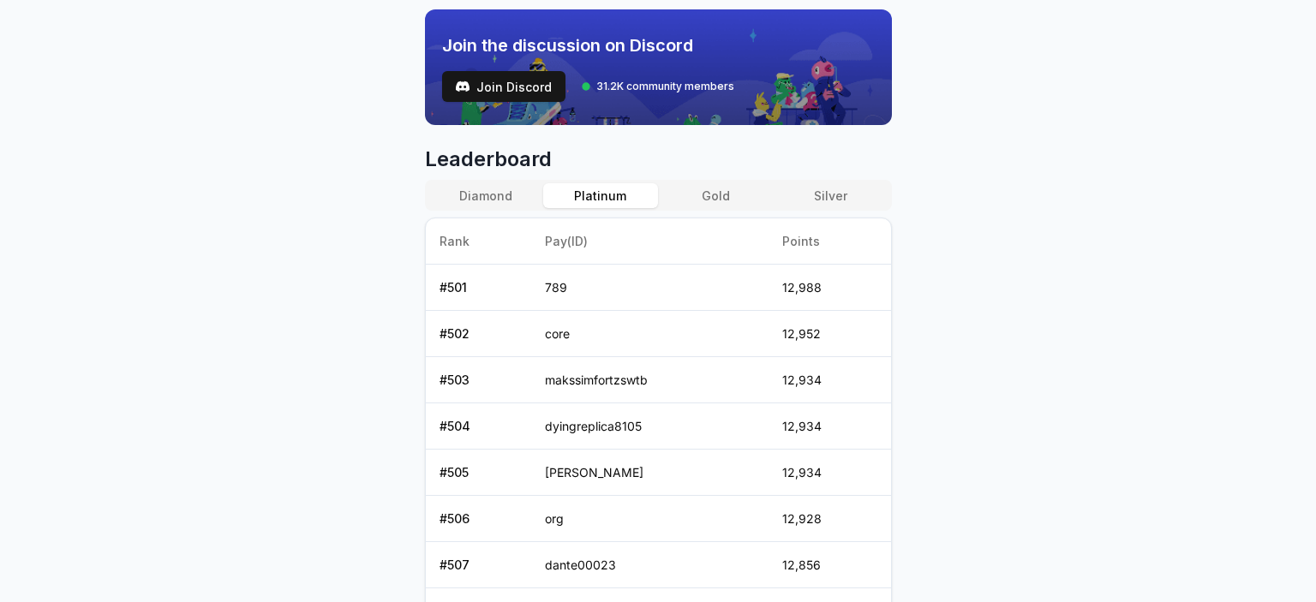
click at [742, 197] on button "Gold" at bounding box center [715, 195] width 115 height 25
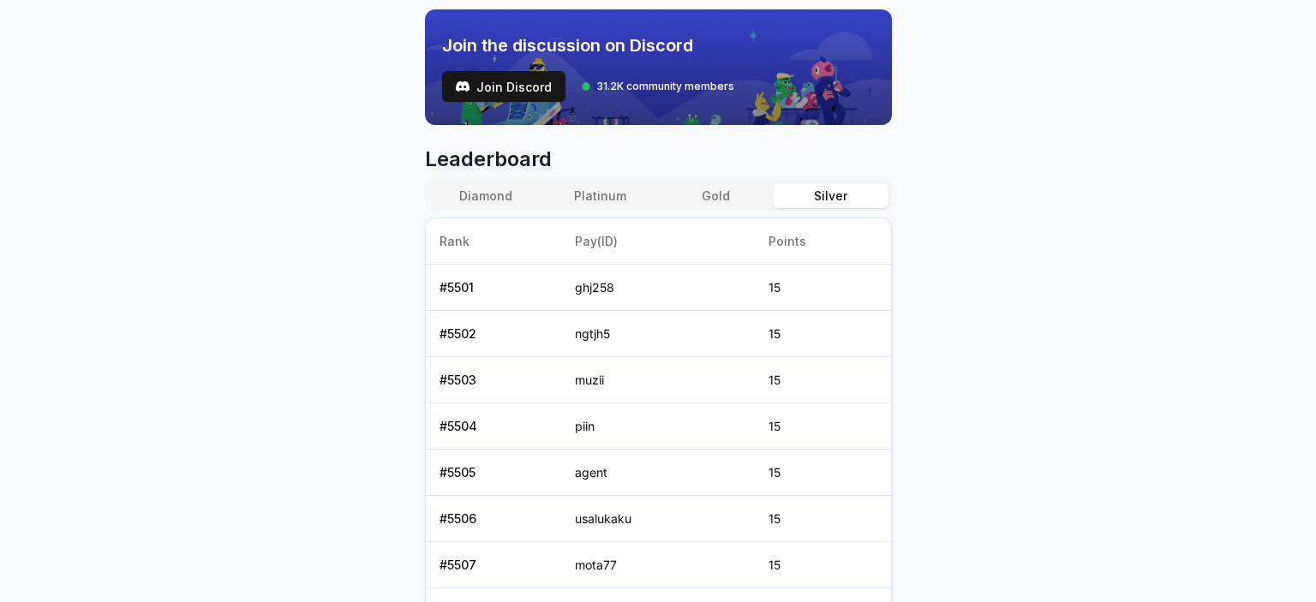
click at [840, 205] on button "Silver" at bounding box center [830, 195] width 115 height 25
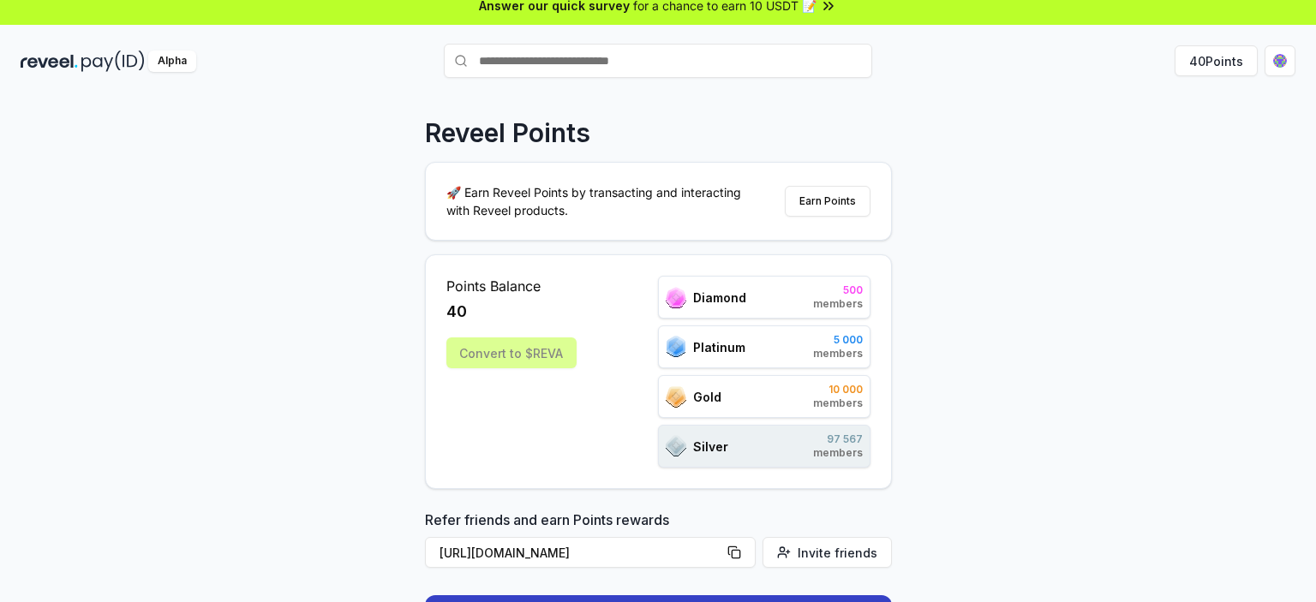
scroll to position [0, 0]
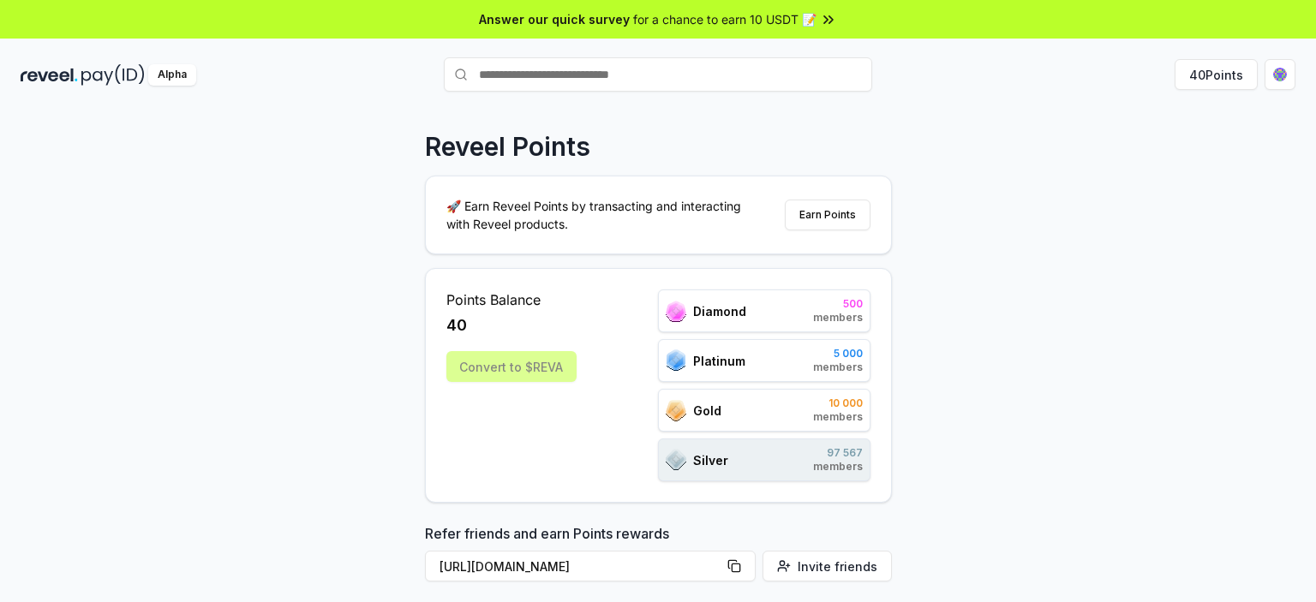
click at [63, 72] on img at bounding box center [49, 74] width 57 height 21
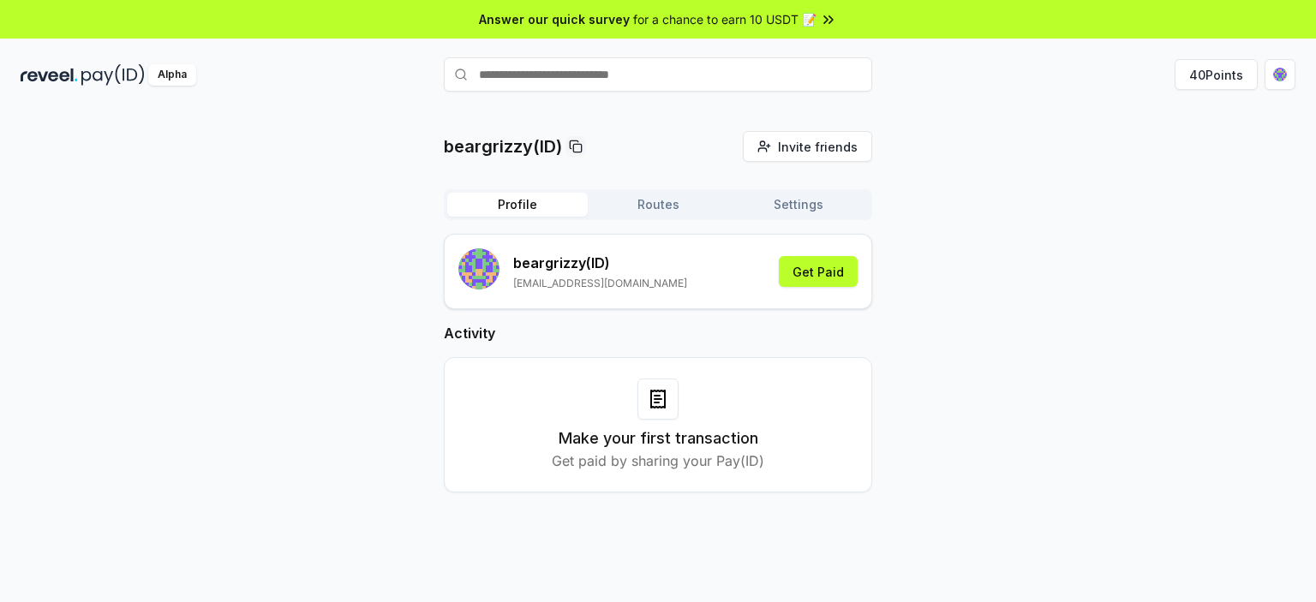
click at [644, 440] on h3 "Make your first transaction" at bounding box center [659, 439] width 200 height 24
click at [845, 272] on button "Get Paid" at bounding box center [818, 271] width 79 height 31
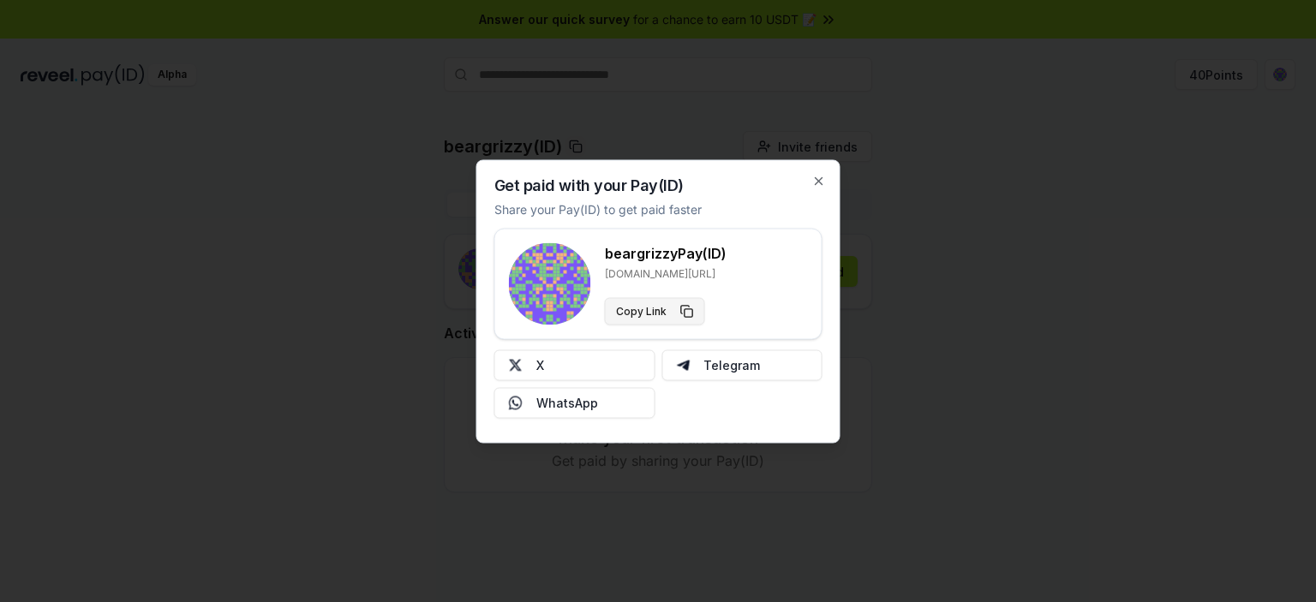
click at [688, 310] on button "Copy Link" at bounding box center [655, 310] width 100 height 27
